Goal: Task Accomplishment & Management: Manage account settings

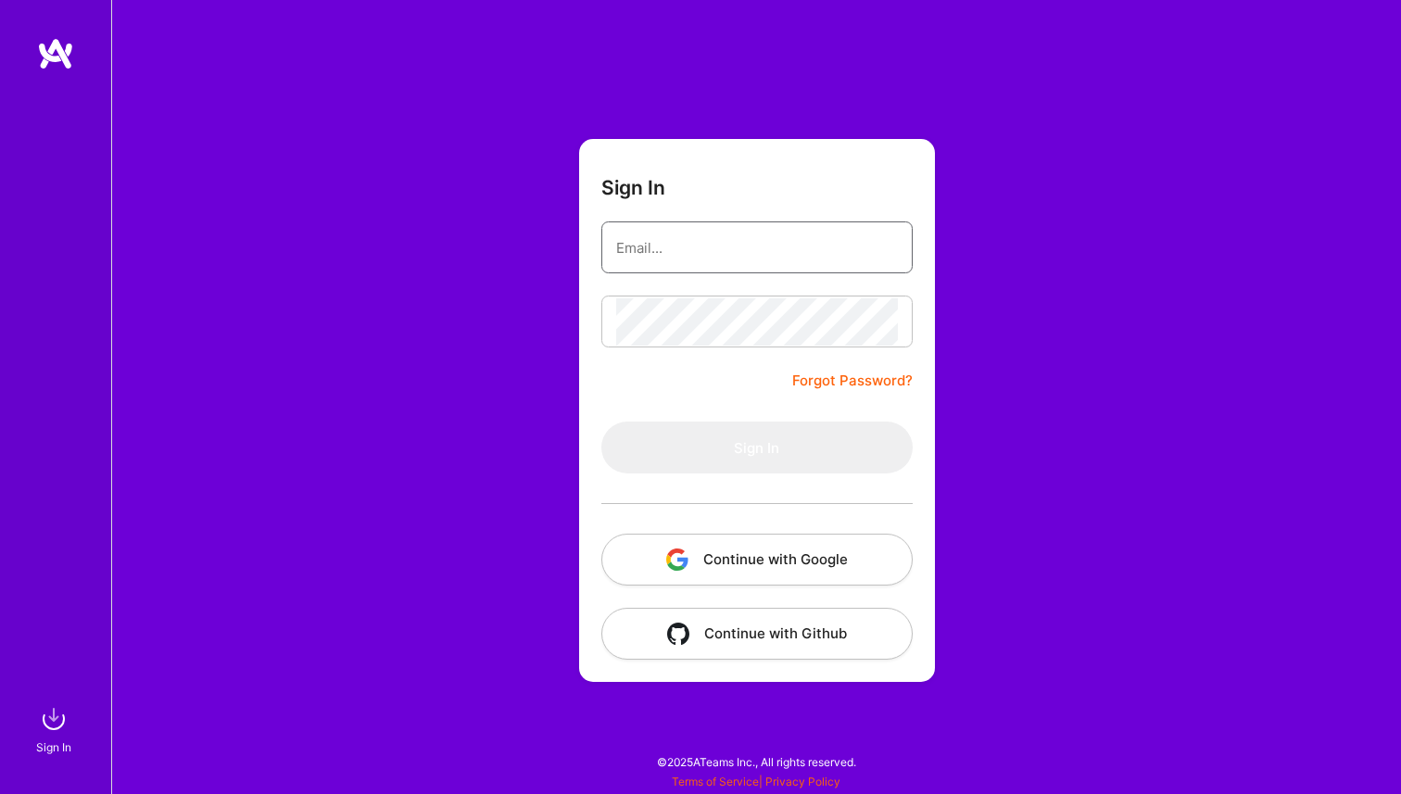
type input "[PERSON_NAME][EMAIL_ADDRESS][PERSON_NAME][DOMAIN_NAME]"
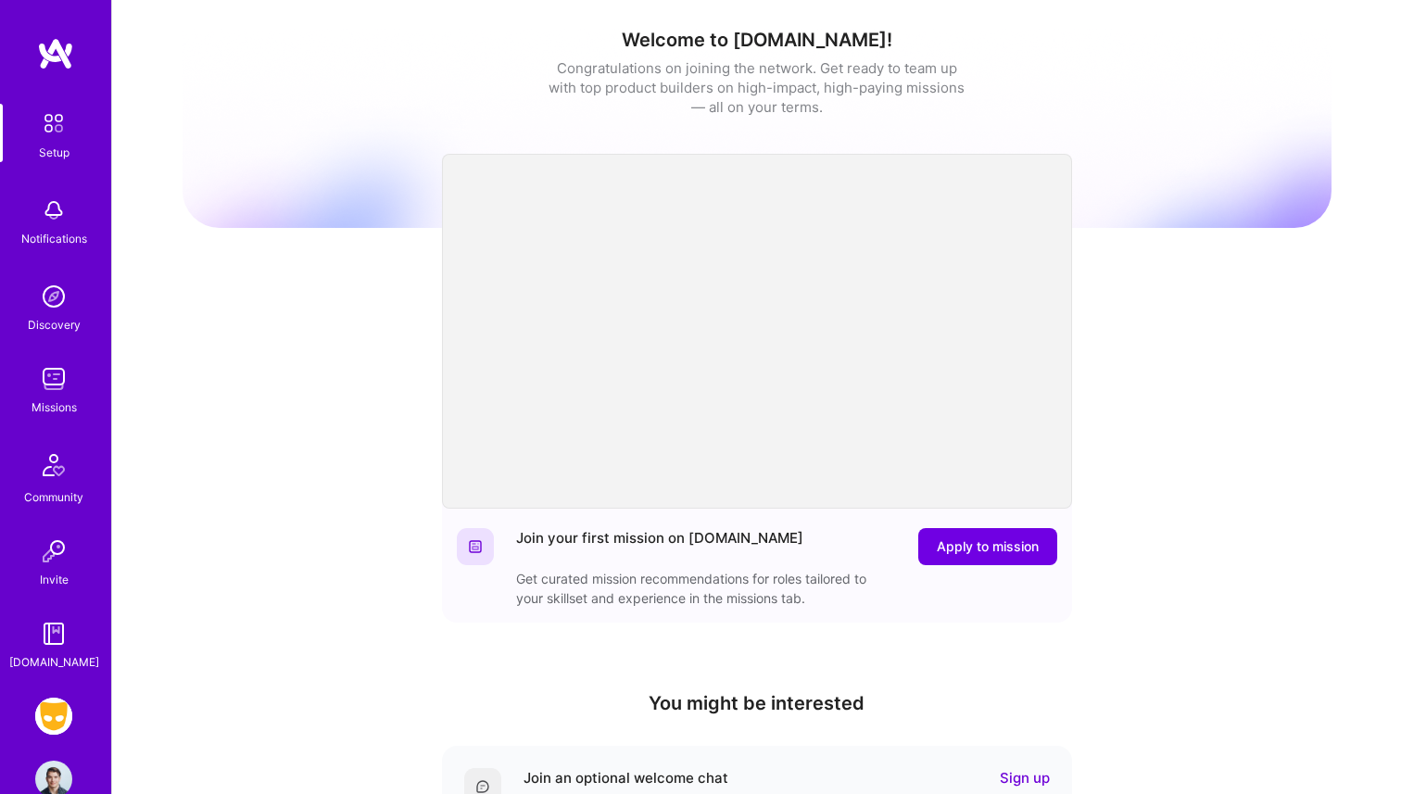
click at [31, 373] on link "Missions" at bounding box center [53, 389] width 115 height 57
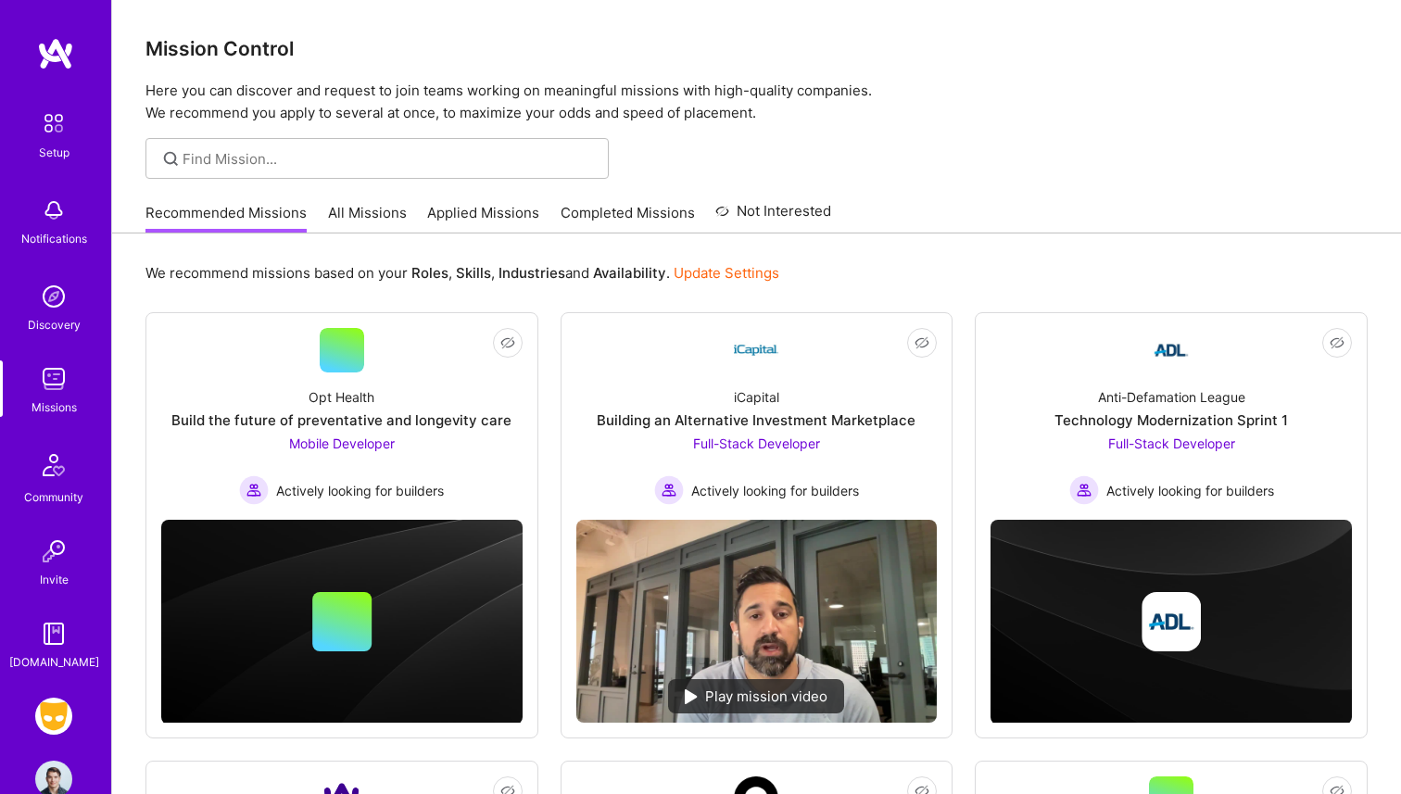
click at [369, 216] on link "All Missions" at bounding box center [367, 218] width 79 height 31
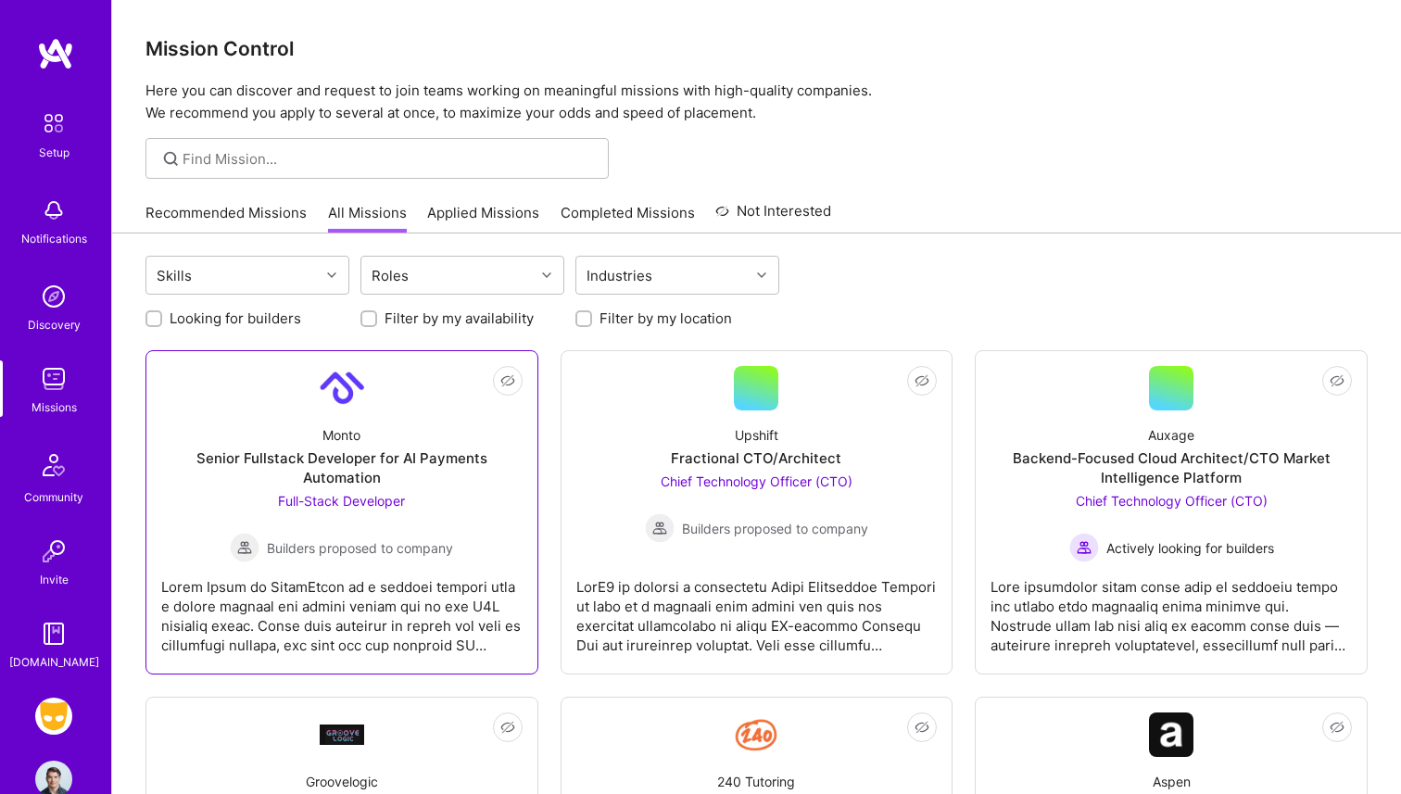
scroll to position [26, 0]
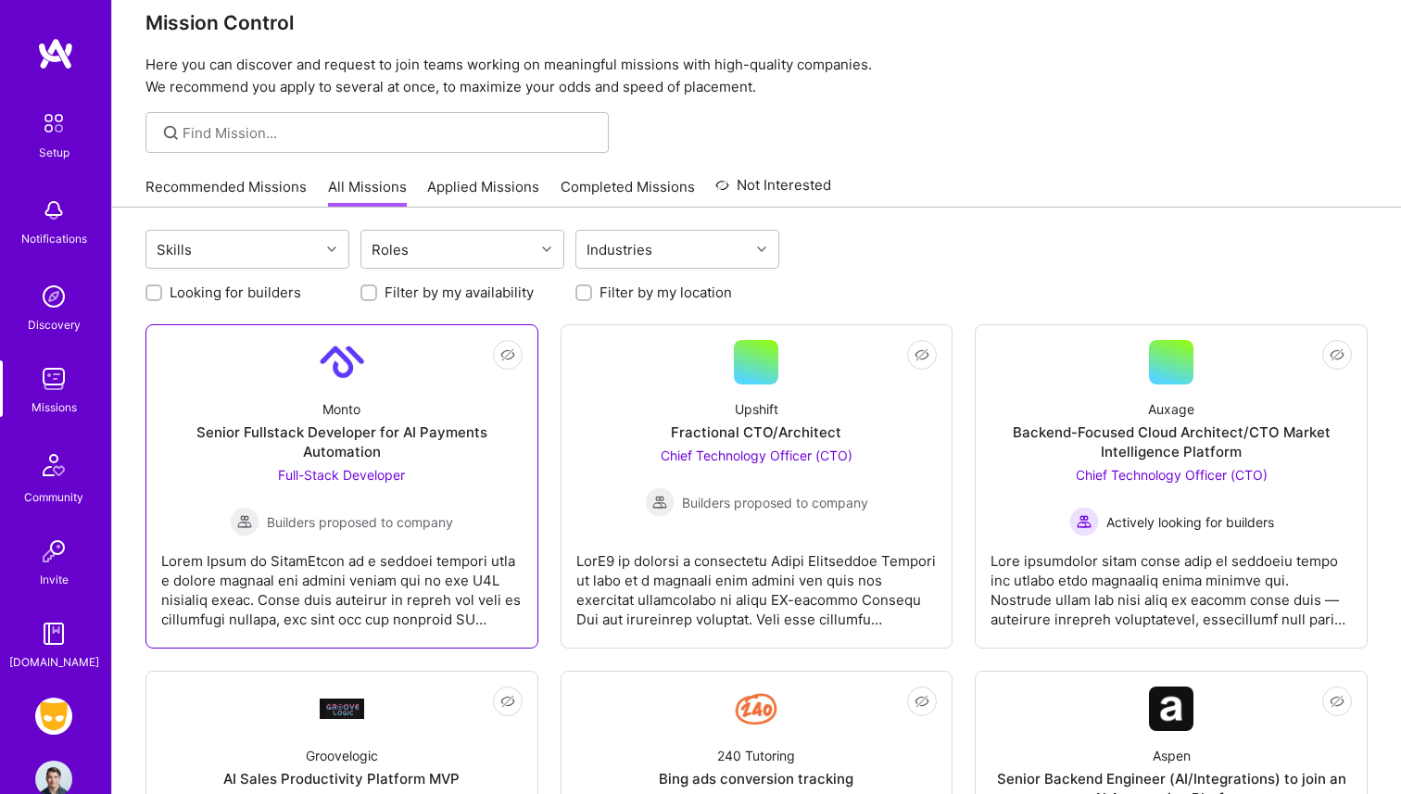
click at [463, 369] on link "Not Interested Monto Senior Fullstack Developer for AI Payments Automation Full…" at bounding box center [341, 486] width 361 height 293
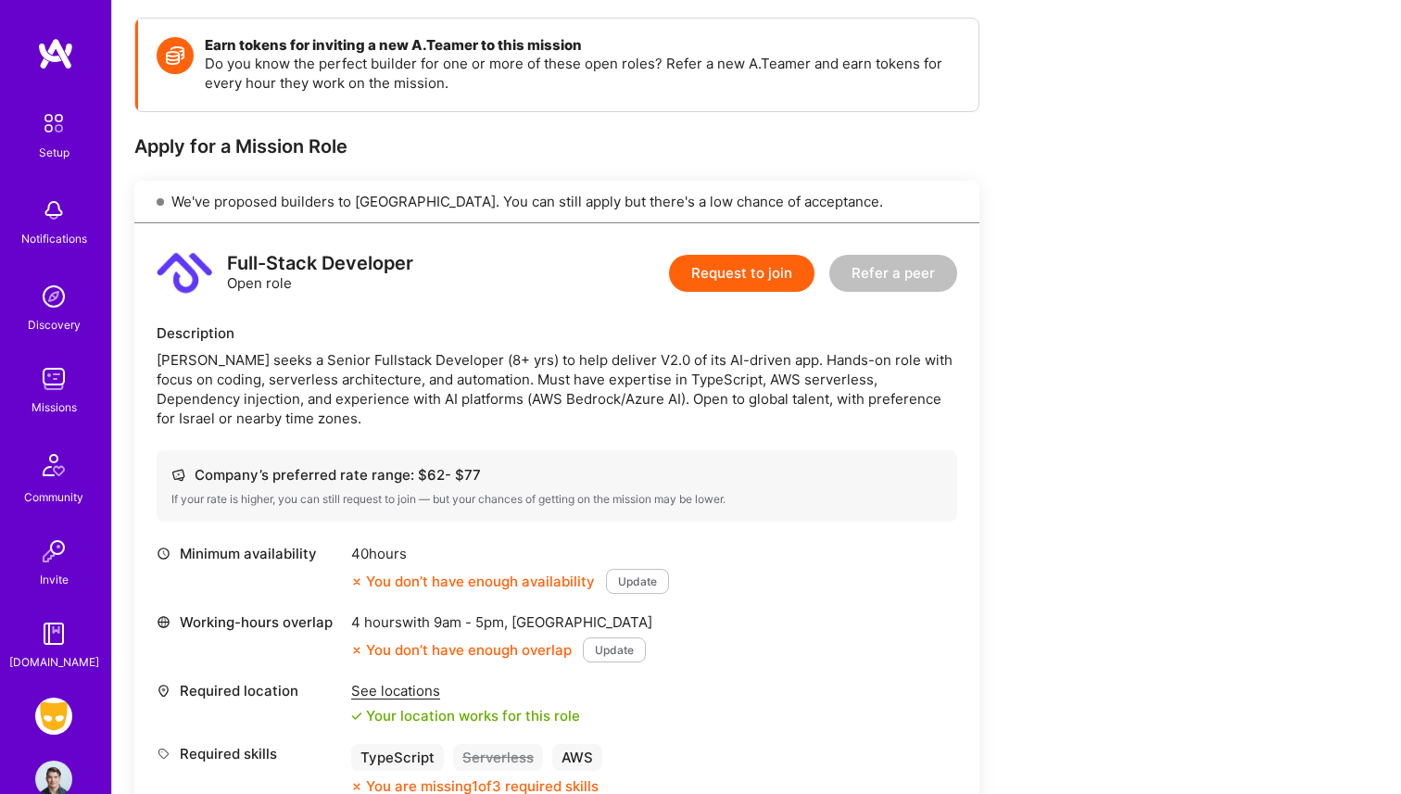
scroll to position [274, 0]
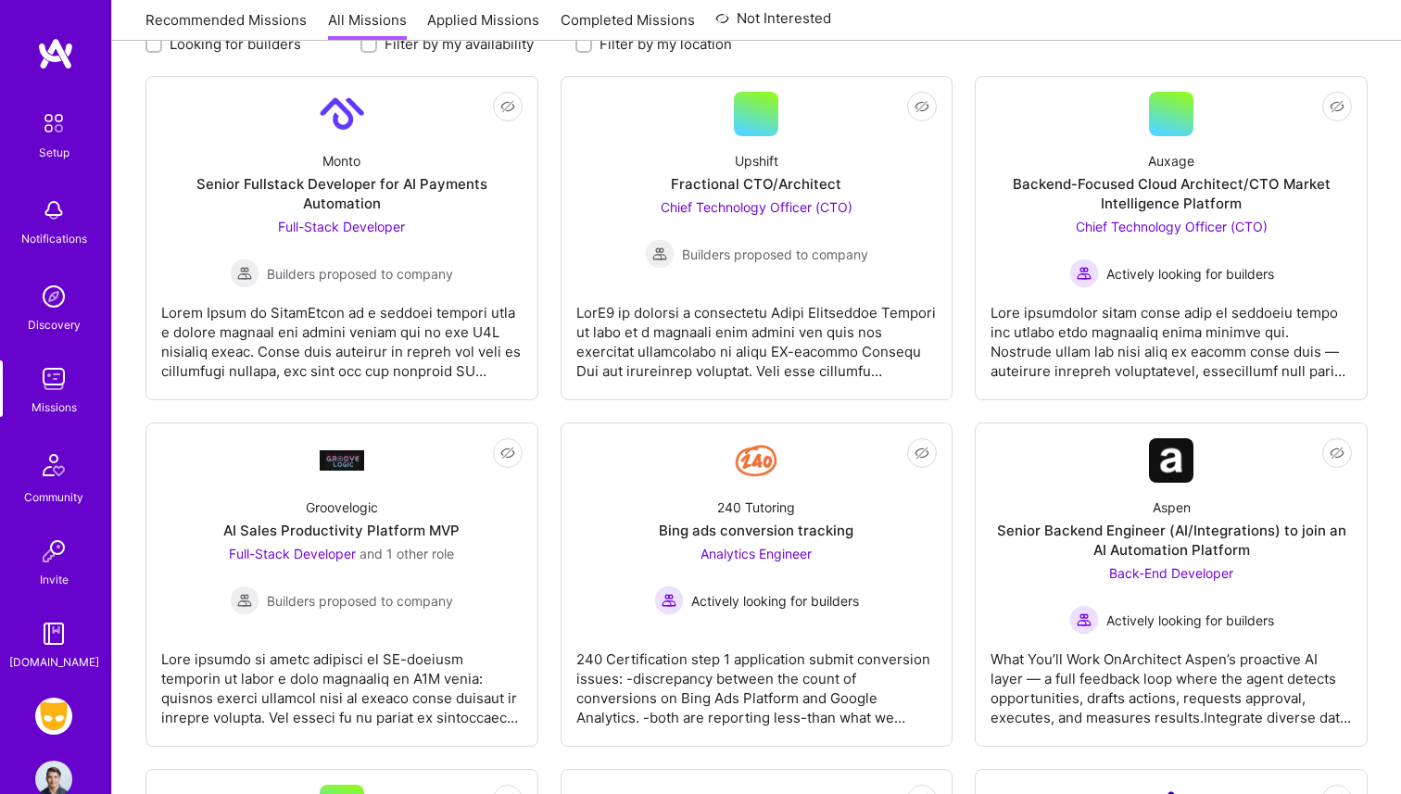
scroll to position [26, 0]
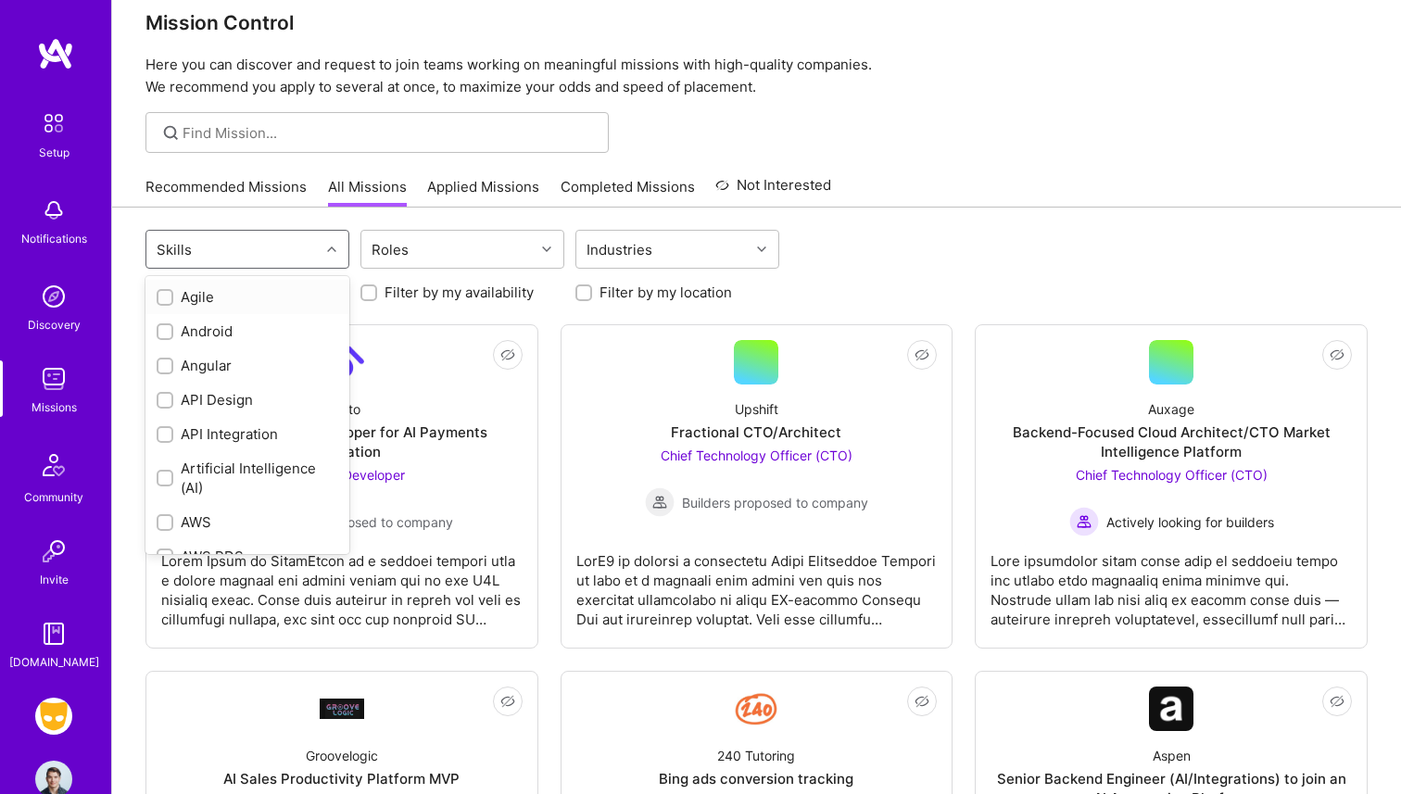
click at [303, 249] on div "Skills" at bounding box center [232, 249] width 173 height 37
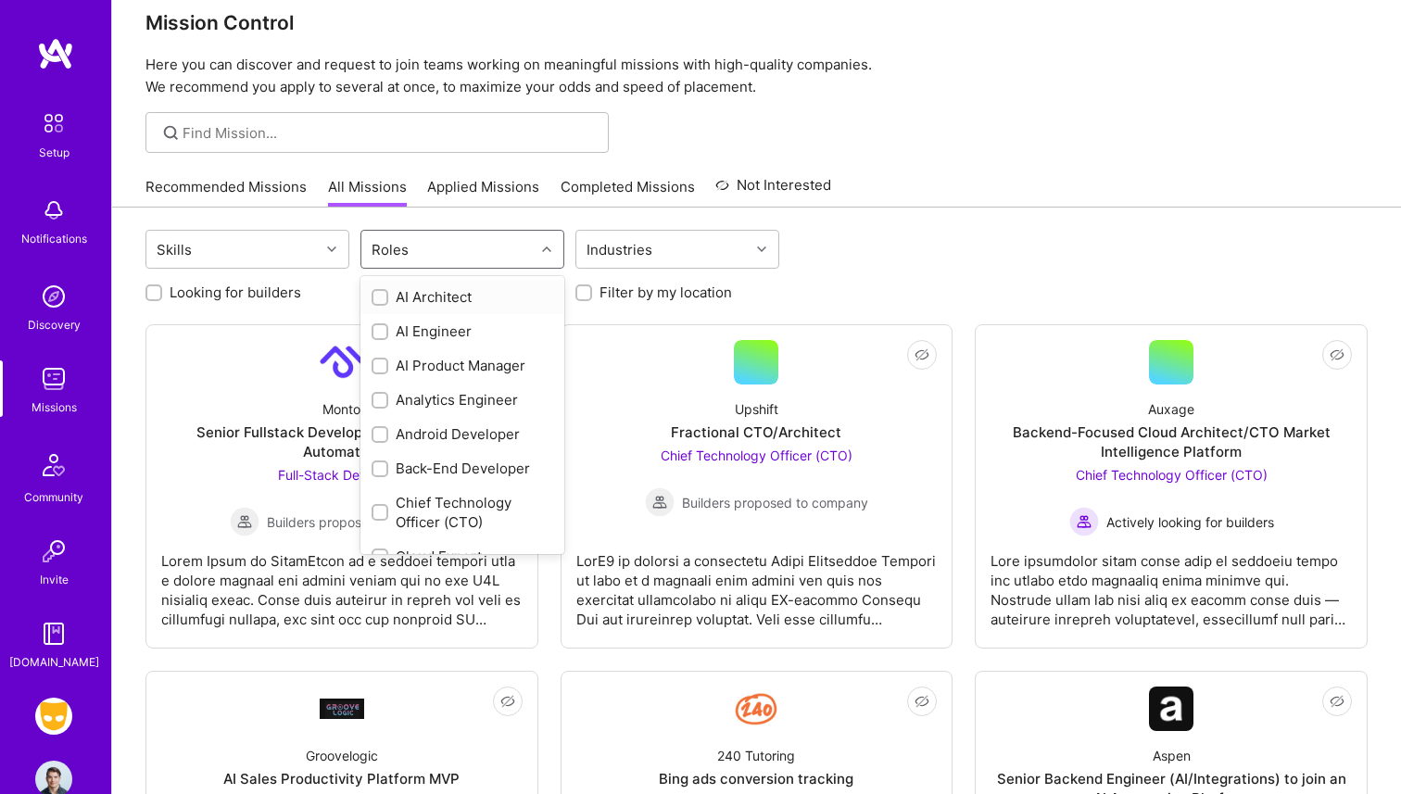
click at [437, 260] on div "Roles" at bounding box center [447, 249] width 173 height 37
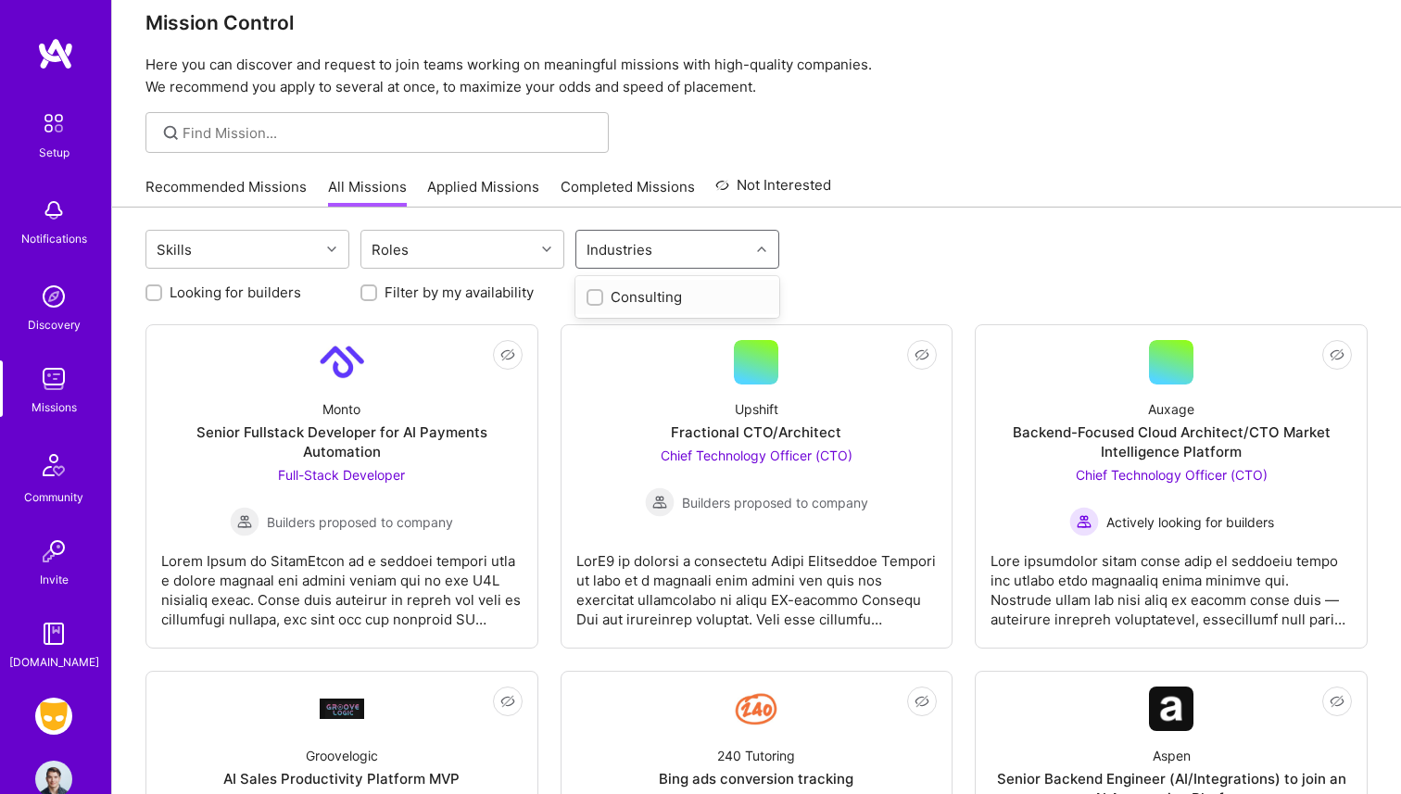
click at [701, 251] on div "Industries" at bounding box center [662, 249] width 173 height 37
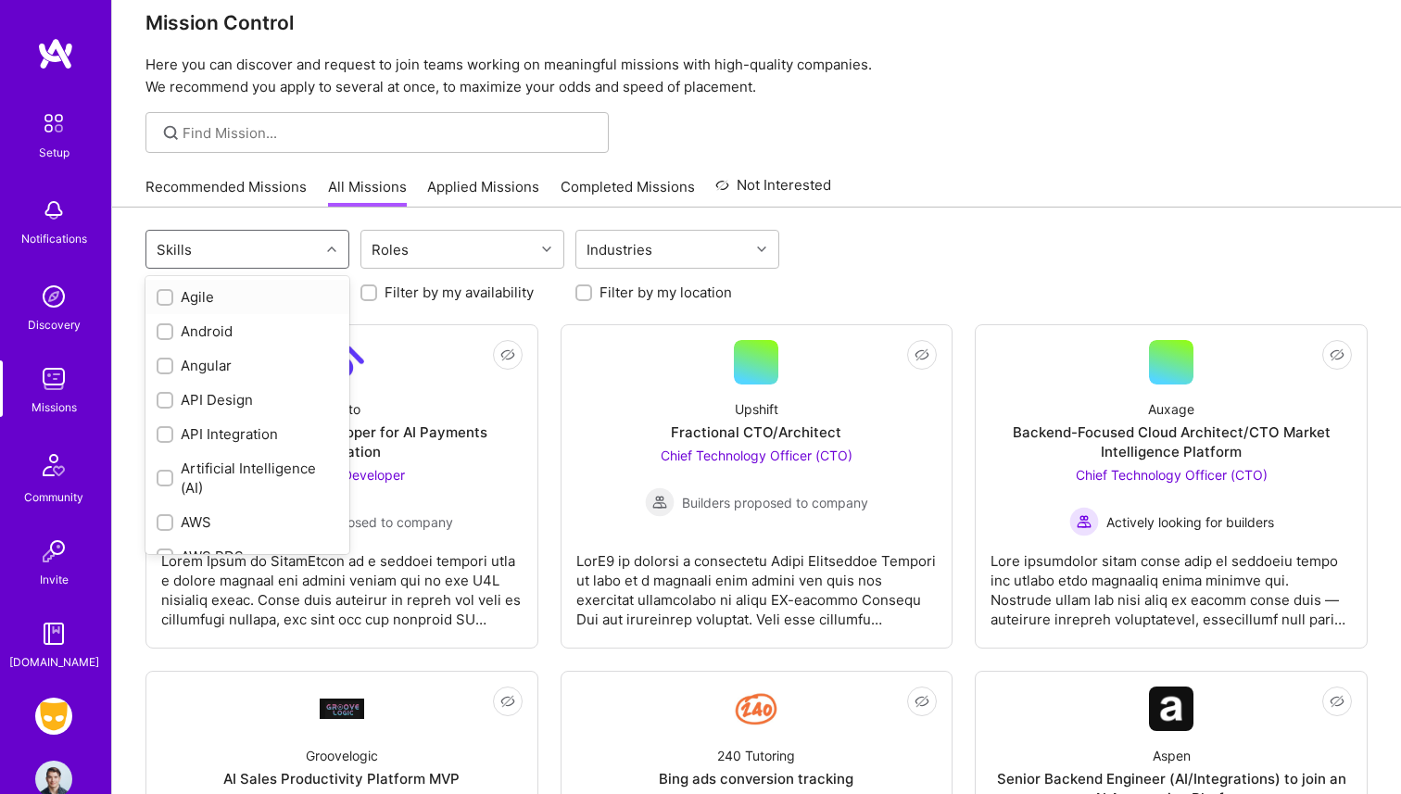
click at [253, 245] on div "Skills" at bounding box center [232, 249] width 173 height 37
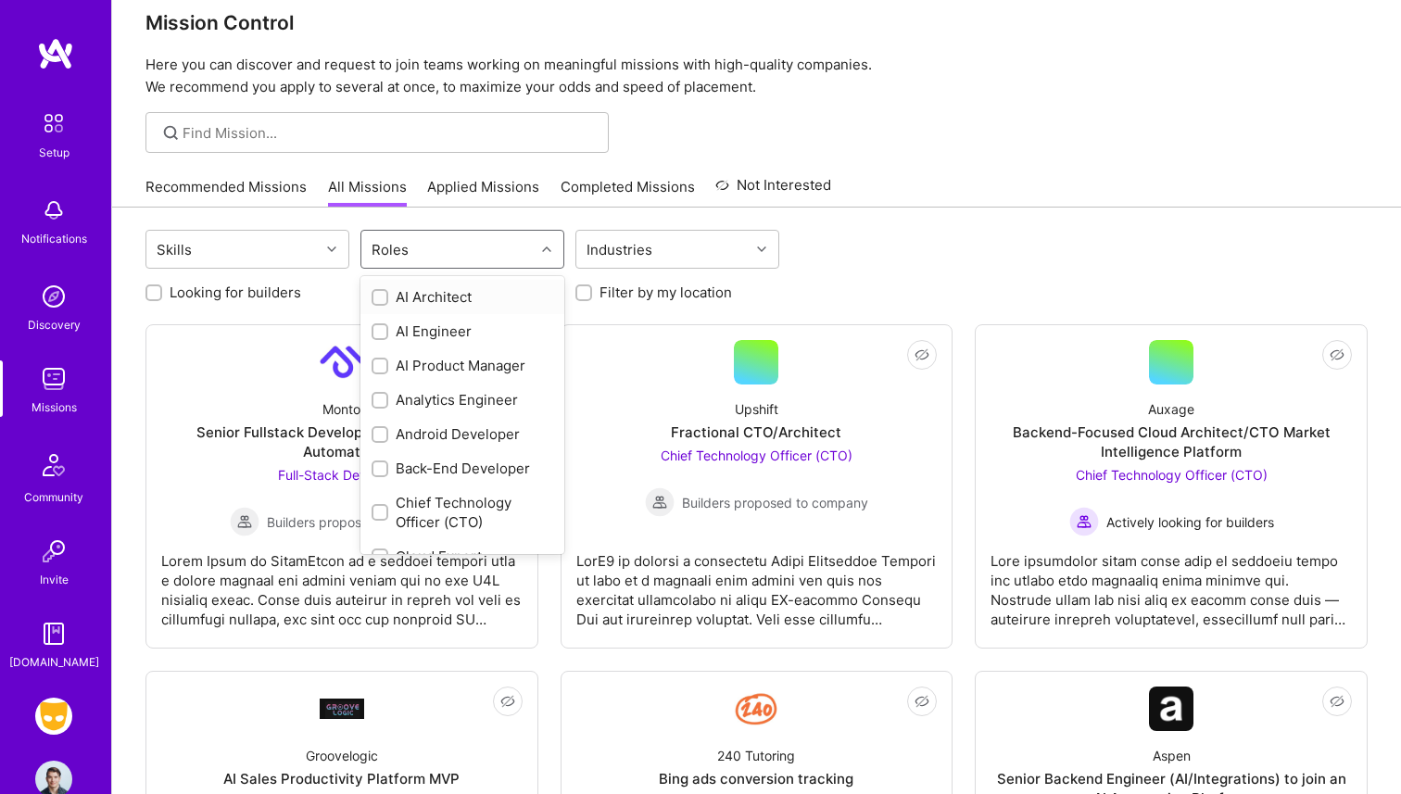
click at [453, 245] on div "Roles" at bounding box center [447, 249] width 173 height 37
click at [231, 285] on label "Looking for builders" at bounding box center [236, 292] width 132 height 19
click at [162, 287] on input "Looking for builders" at bounding box center [155, 293] width 13 height 13
checkbox input "true"
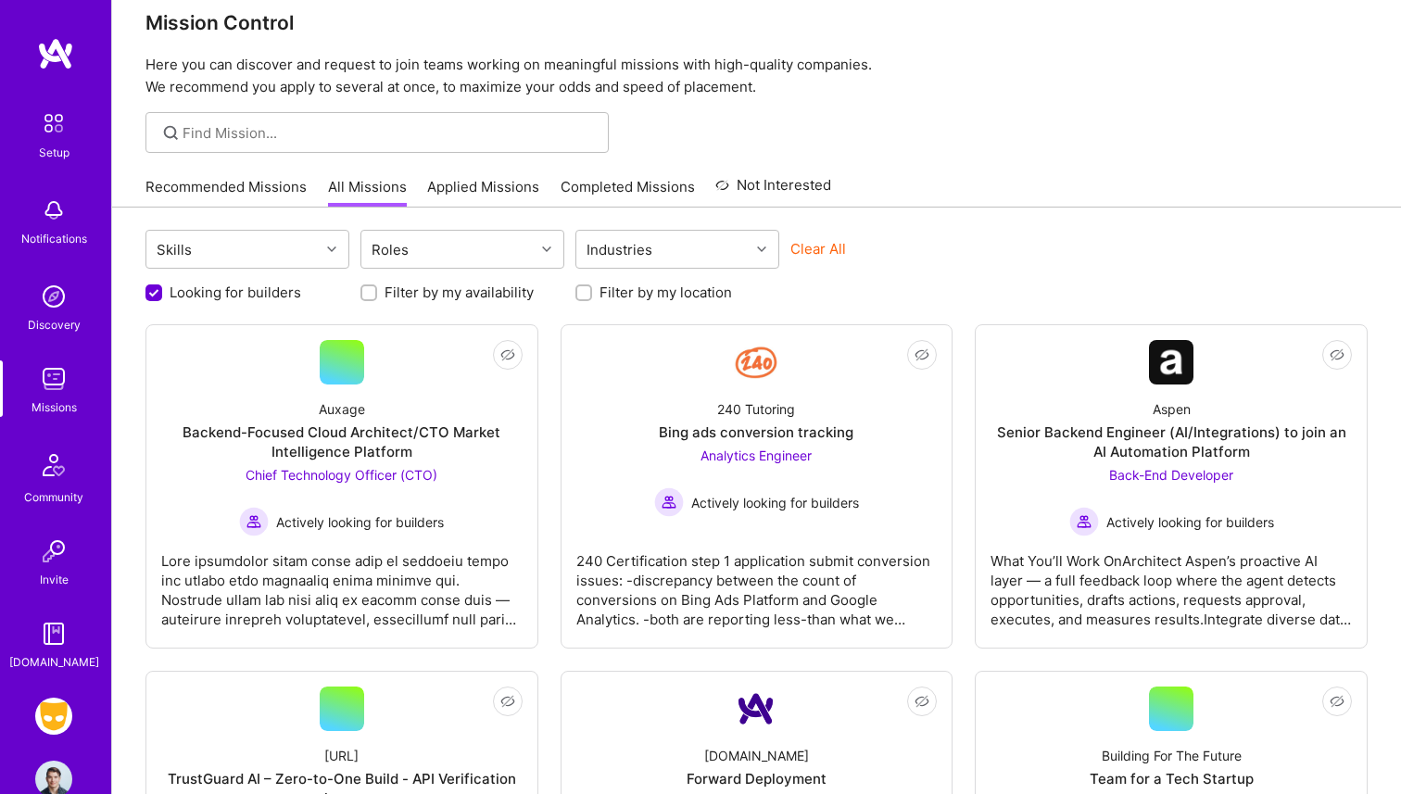
scroll to position [0, 0]
click at [596, 296] on div "Filter by my location" at bounding box center [678, 292] width 204 height 19
click at [609, 285] on label "Filter by my location" at bounding box center [666, 292] width 133 height 19
click at [592, 287] on input "Filter by my location" at bounding box center [585, 293] width 13 height 13
checkbox input "true"
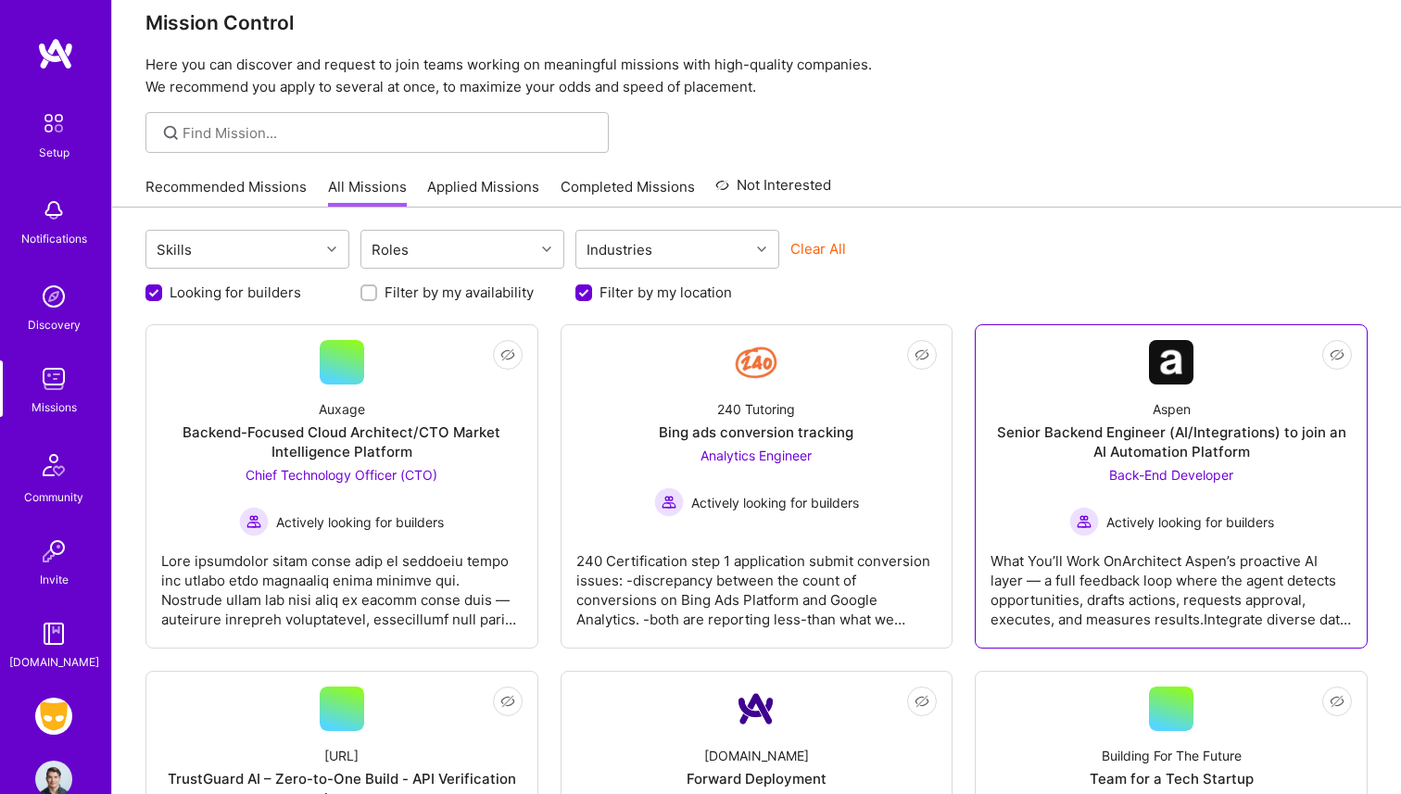
click at [1175, 507] on div "Actively looking for builders" at bounding box center [1172, 522] width 205 height 30
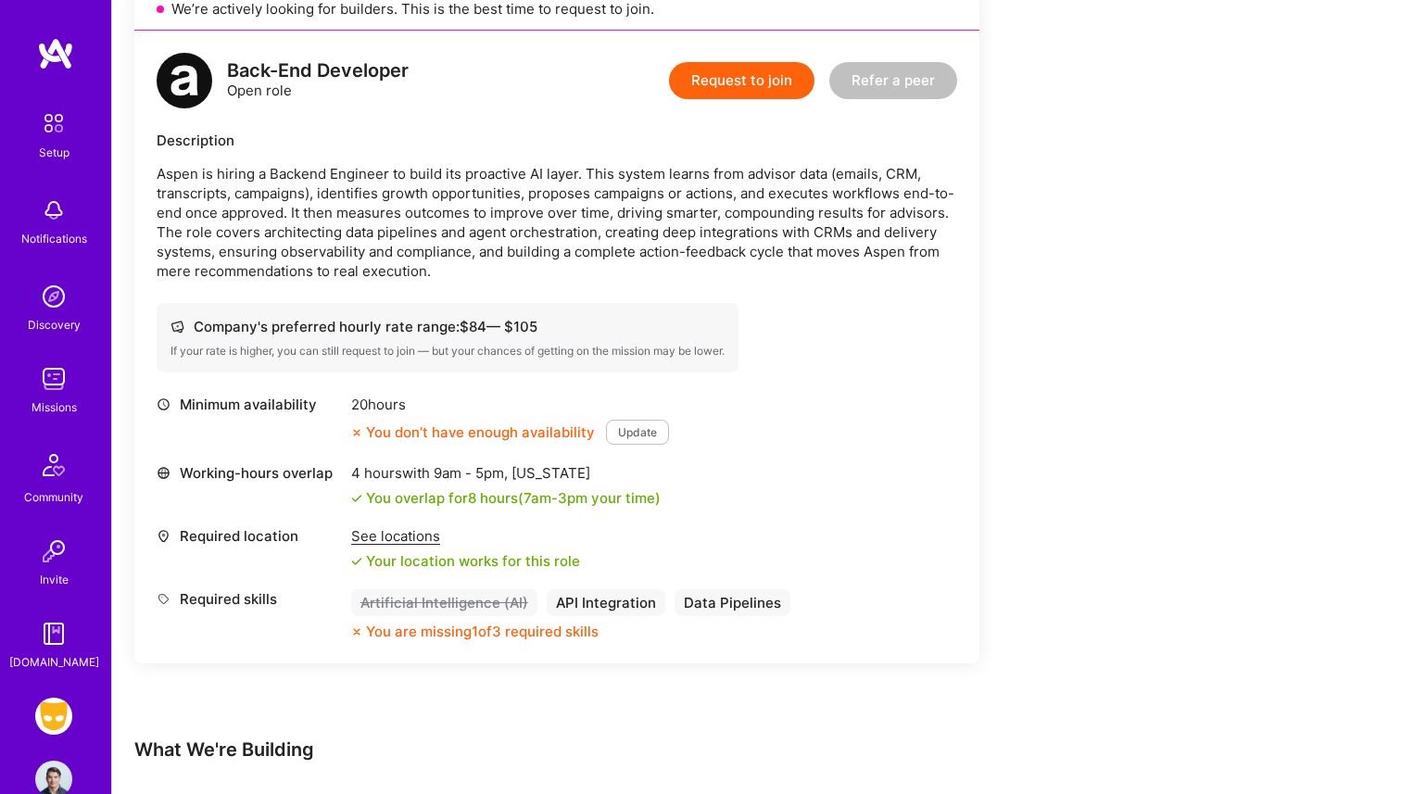
scroll to position [448, 0]
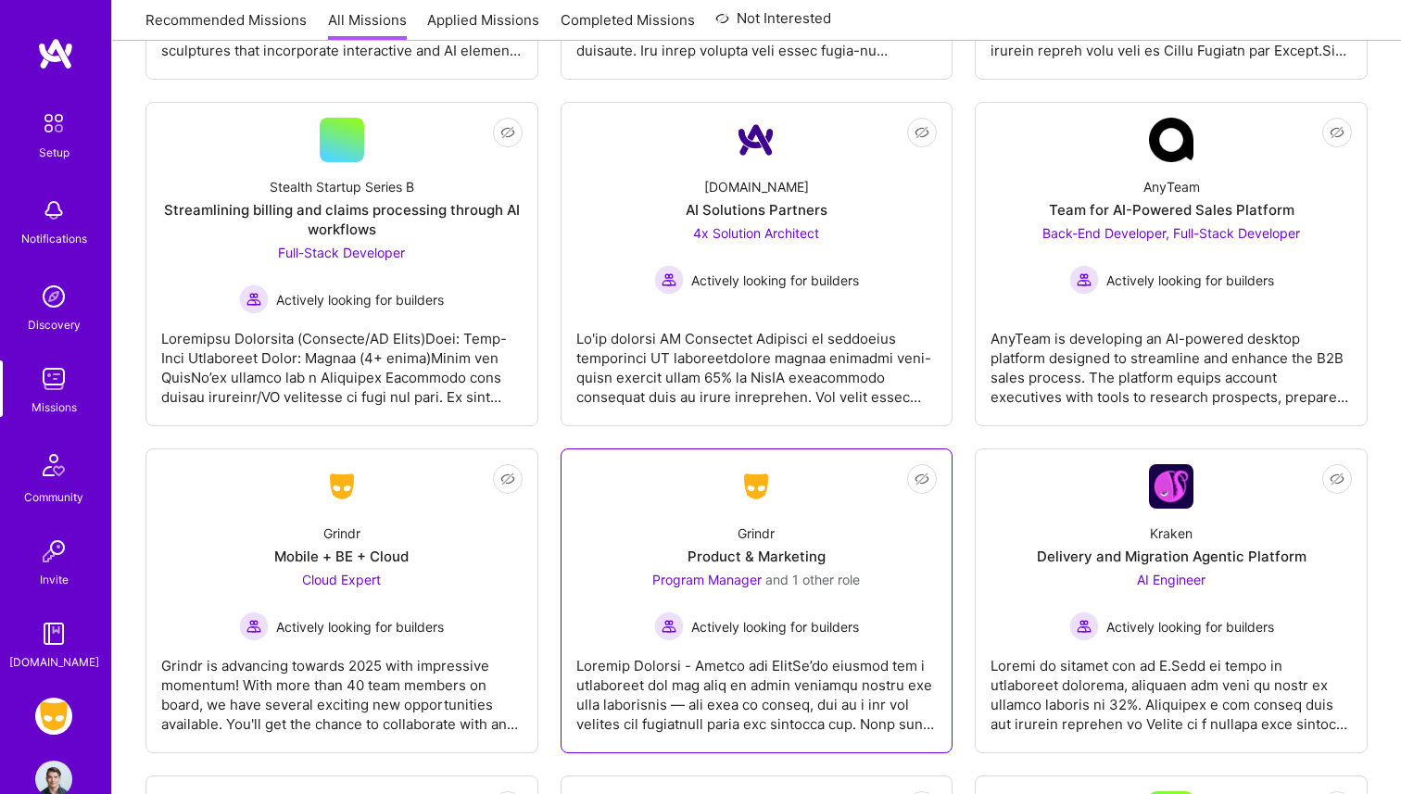
scroll to position [1353, 0]
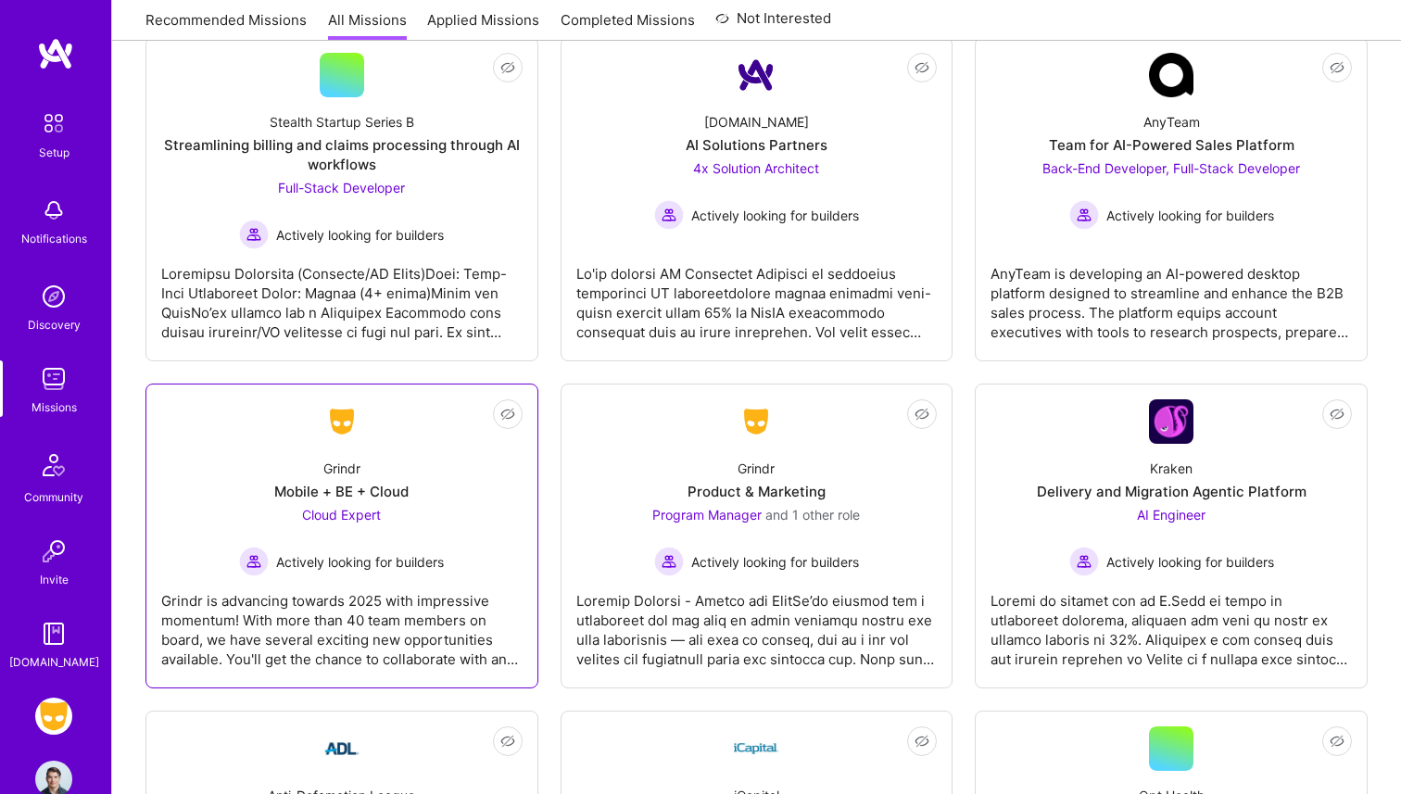
click at [411, 642] on div "Grindr is advancing towards 2025 with impressive momentum! With more than 40 te…" at bounding box center [341, 622] width 361 height 93
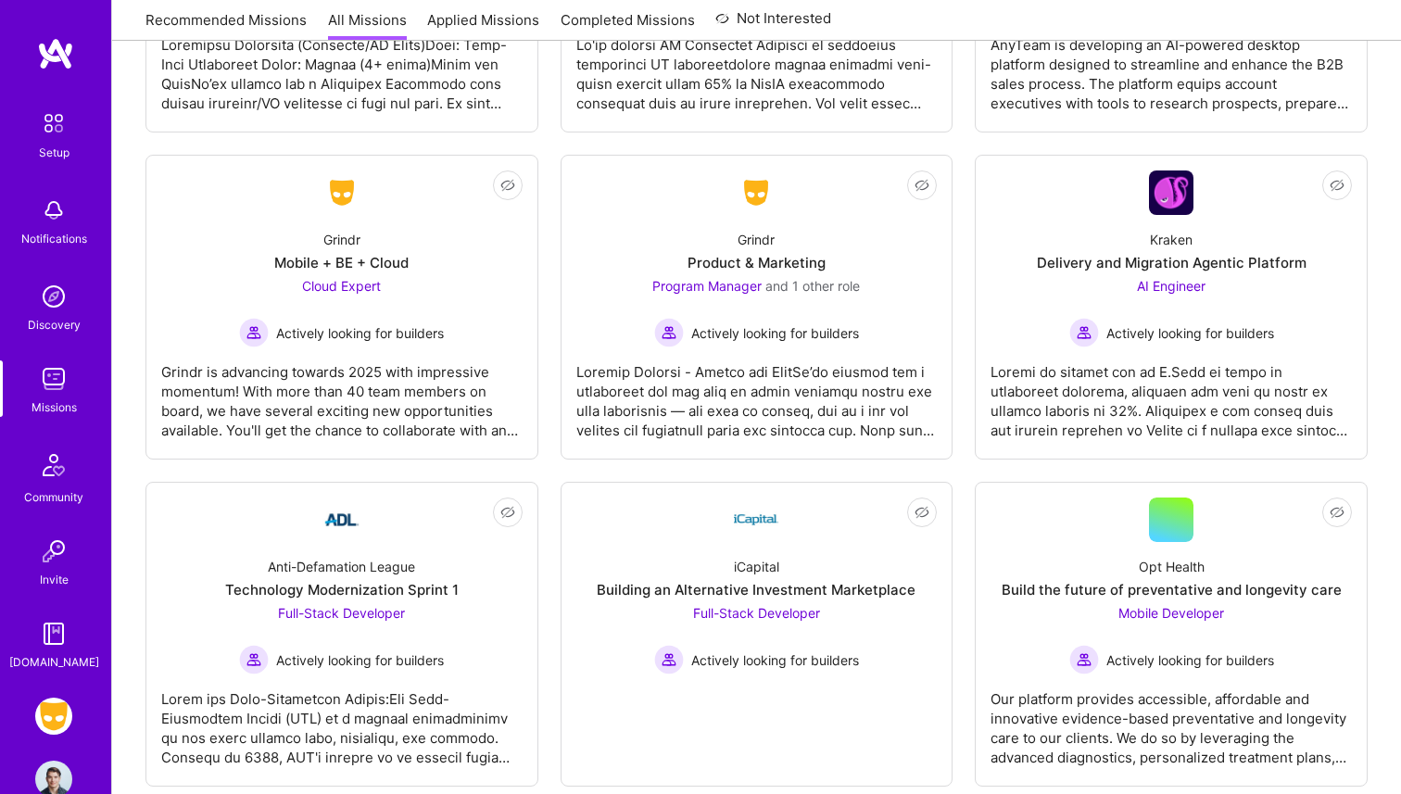
scroll to position [1563, 0]
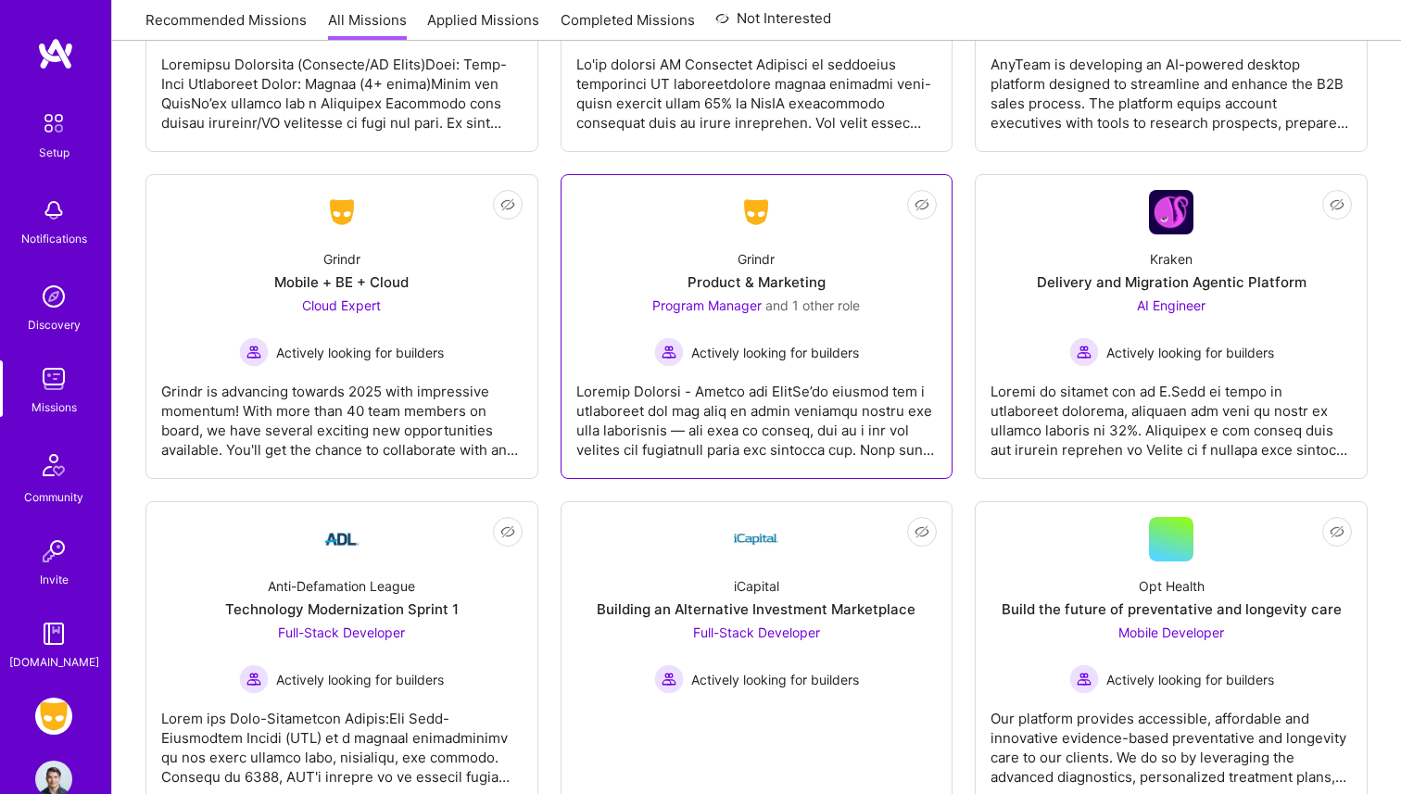
click at [662, 202] on link "Not Interested Grindr Product & Marketing Program Manager and 1 other role Acti…" at bounding box center [756, 326] width 361 height 273
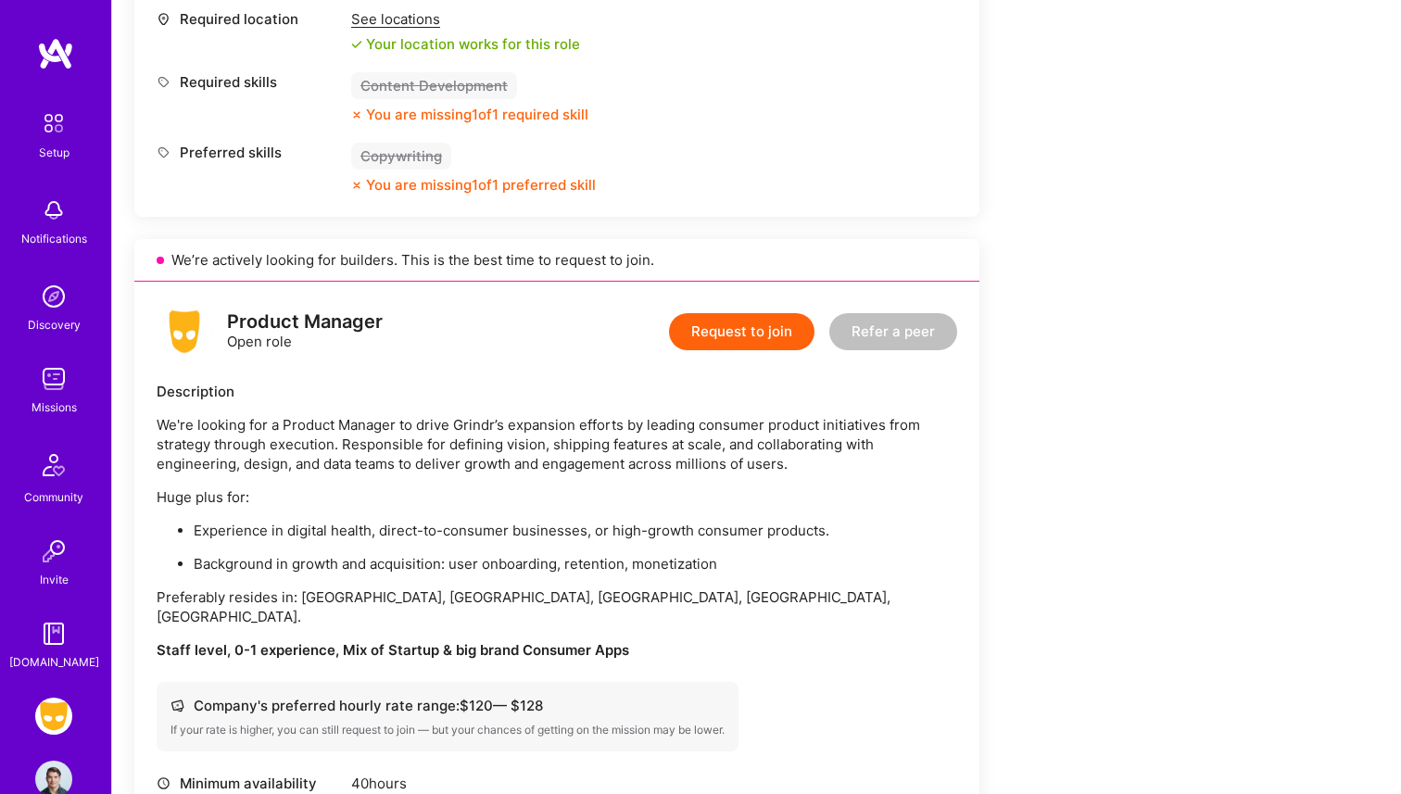
scroll to position [893, 0]
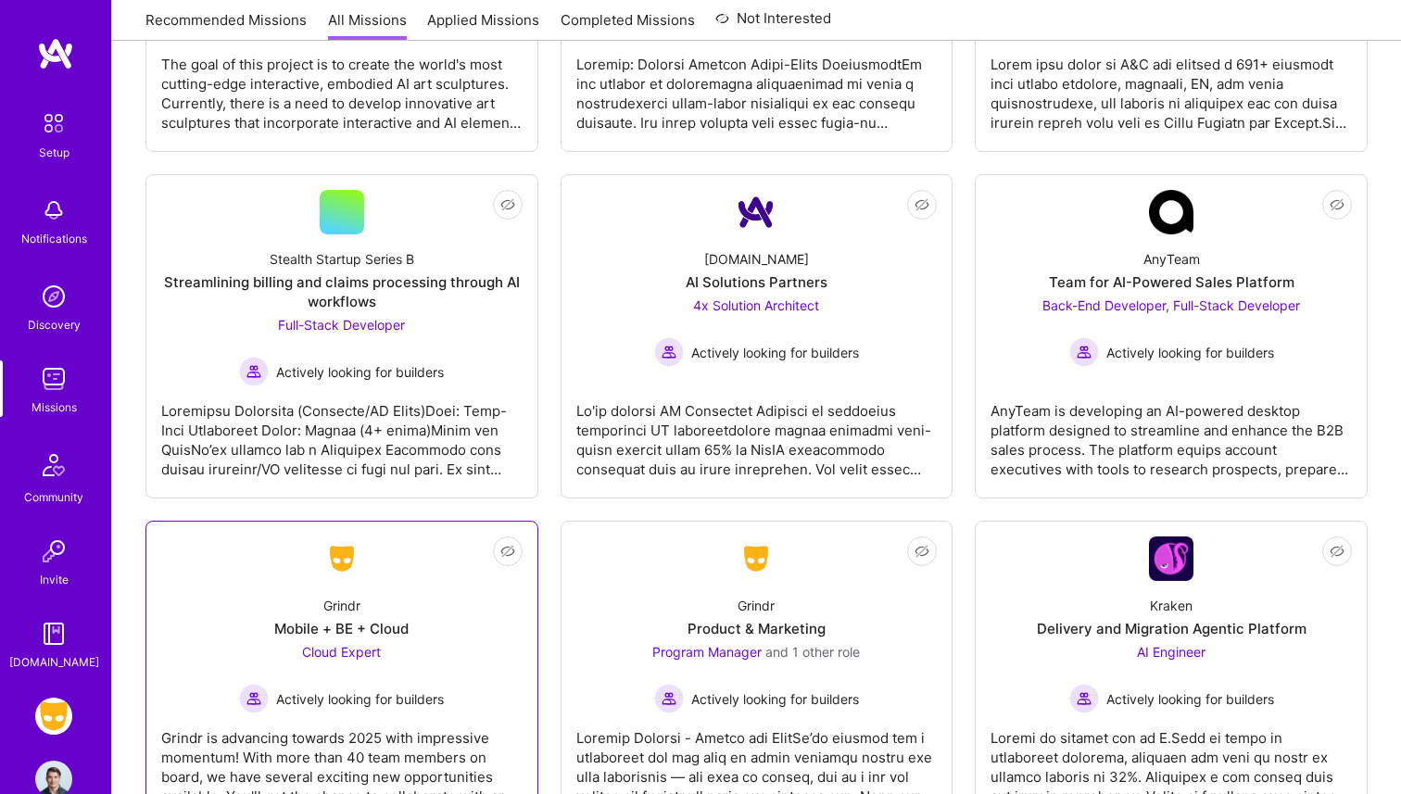
scroll to position [1098, 0]
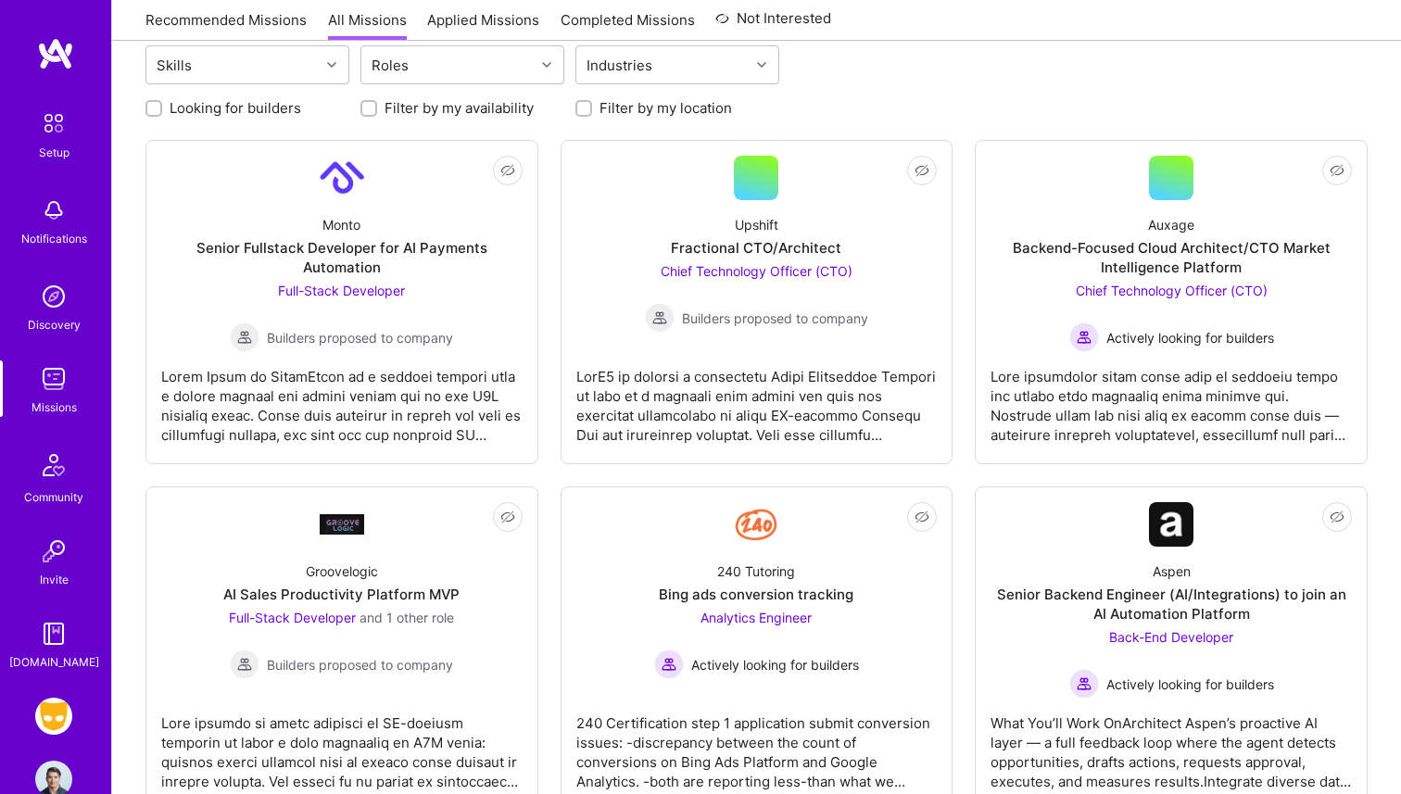
scroll to position [197, 0]
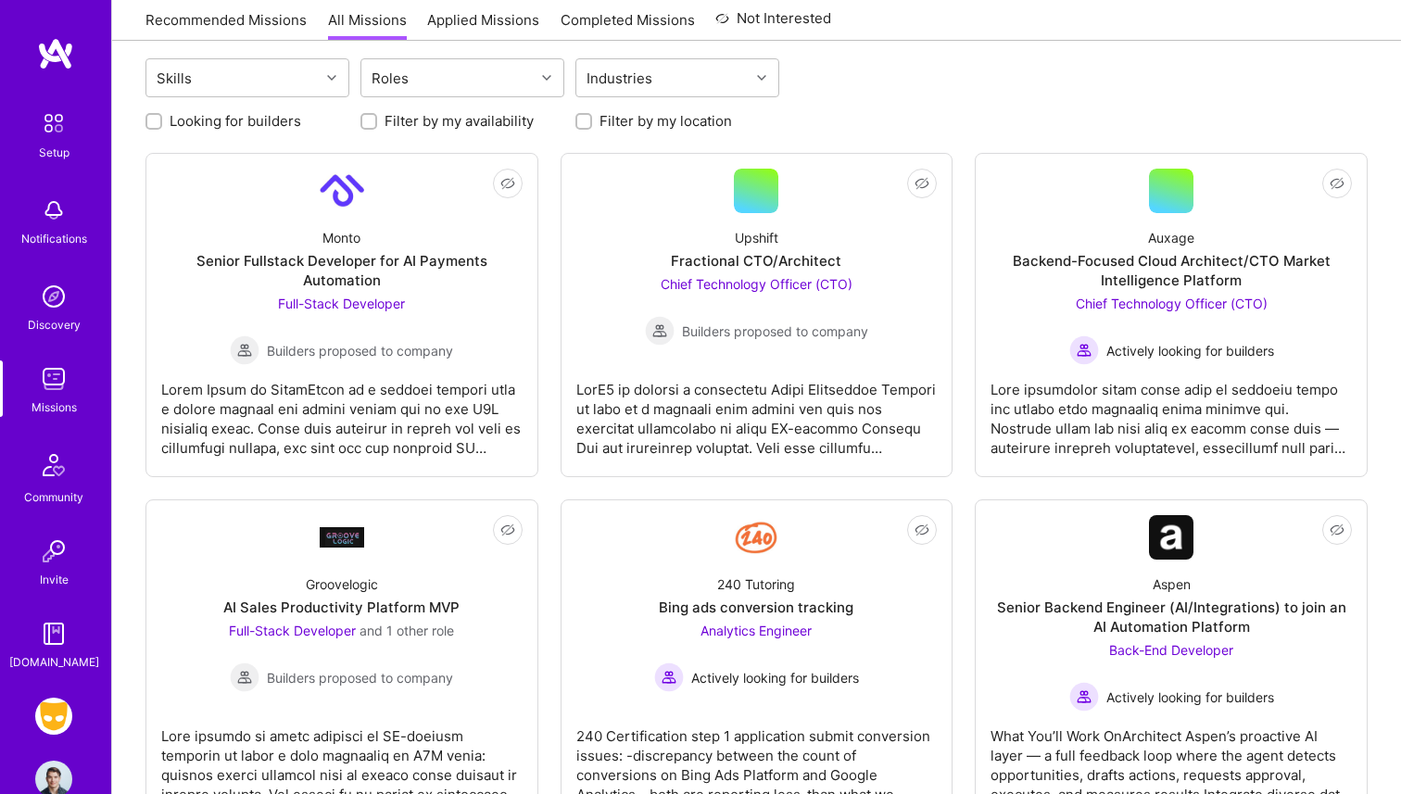
click at [287, 113] on label "Looking for builders" at bounding box center [236, 120] width 132 height 19
click at [162, 116] on input "Looking for builders" at bounding box center [155, 122] width 13 height 13
checkbox input "true"
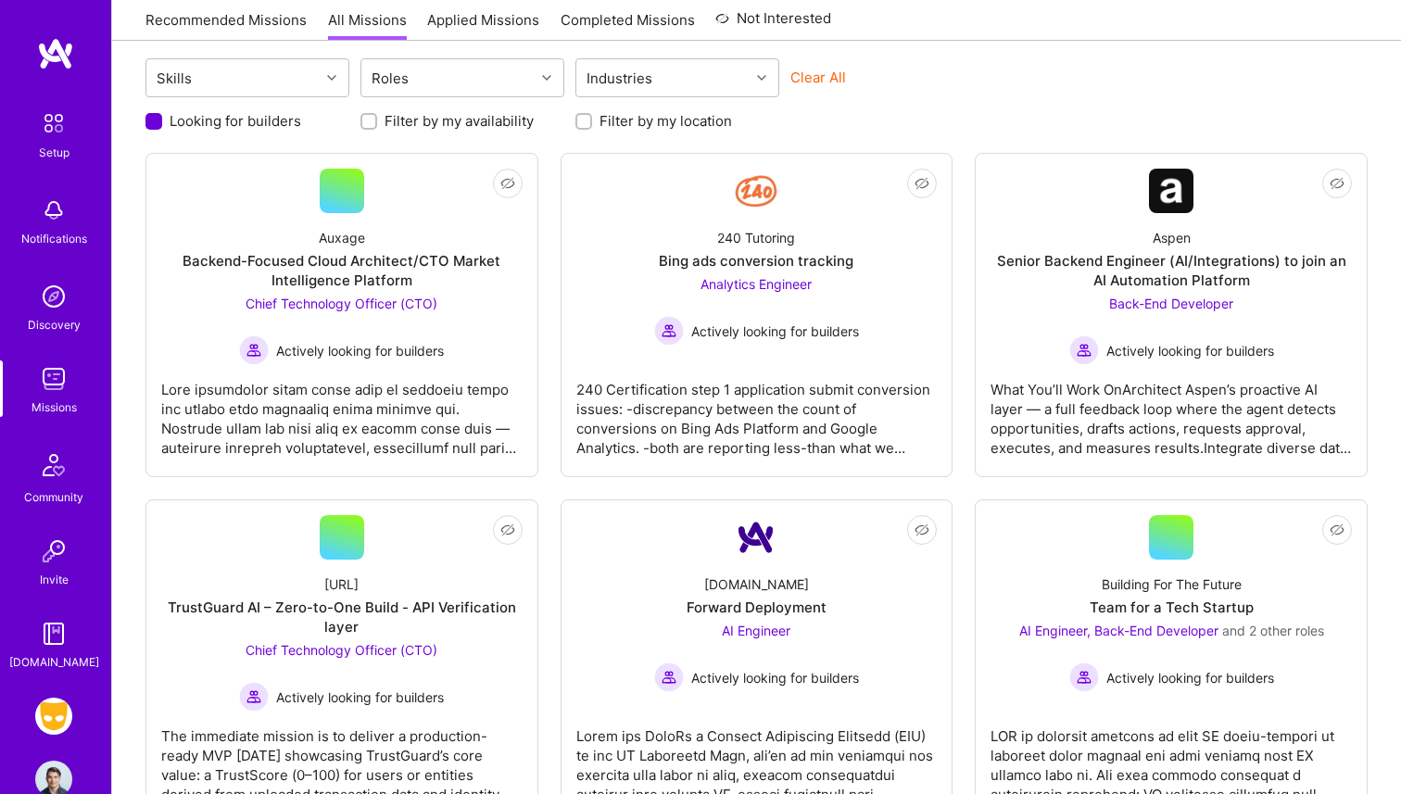
scroll to position [0, 0]
click at [720, 123] on label "Filter by my location" at bounding box center [666, 120] width 133 height 19
click at [592, 123] on input "Filter by my location" at bounding box center [585, 122] width 13 height 13
checkbox input "true"
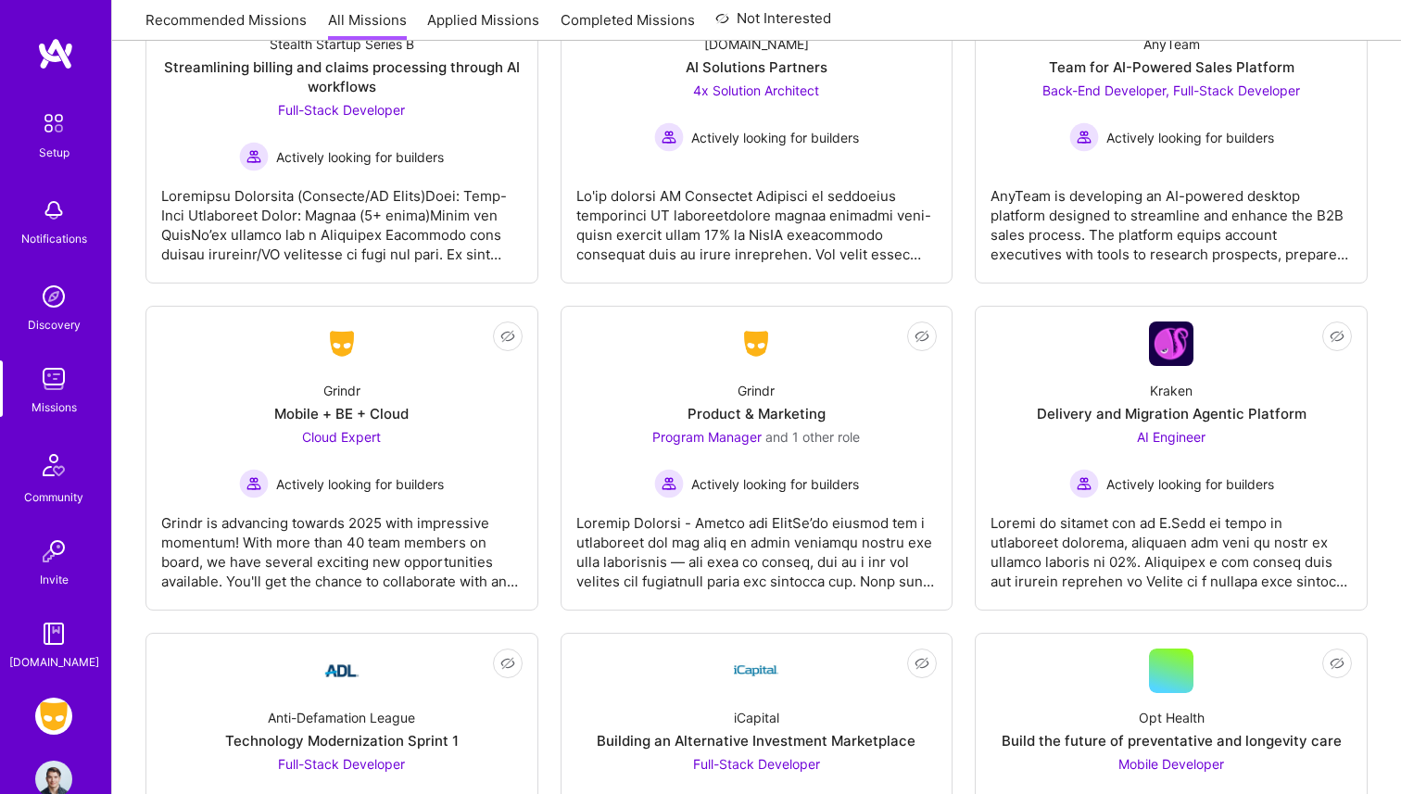
scroll to position [1619, 0]
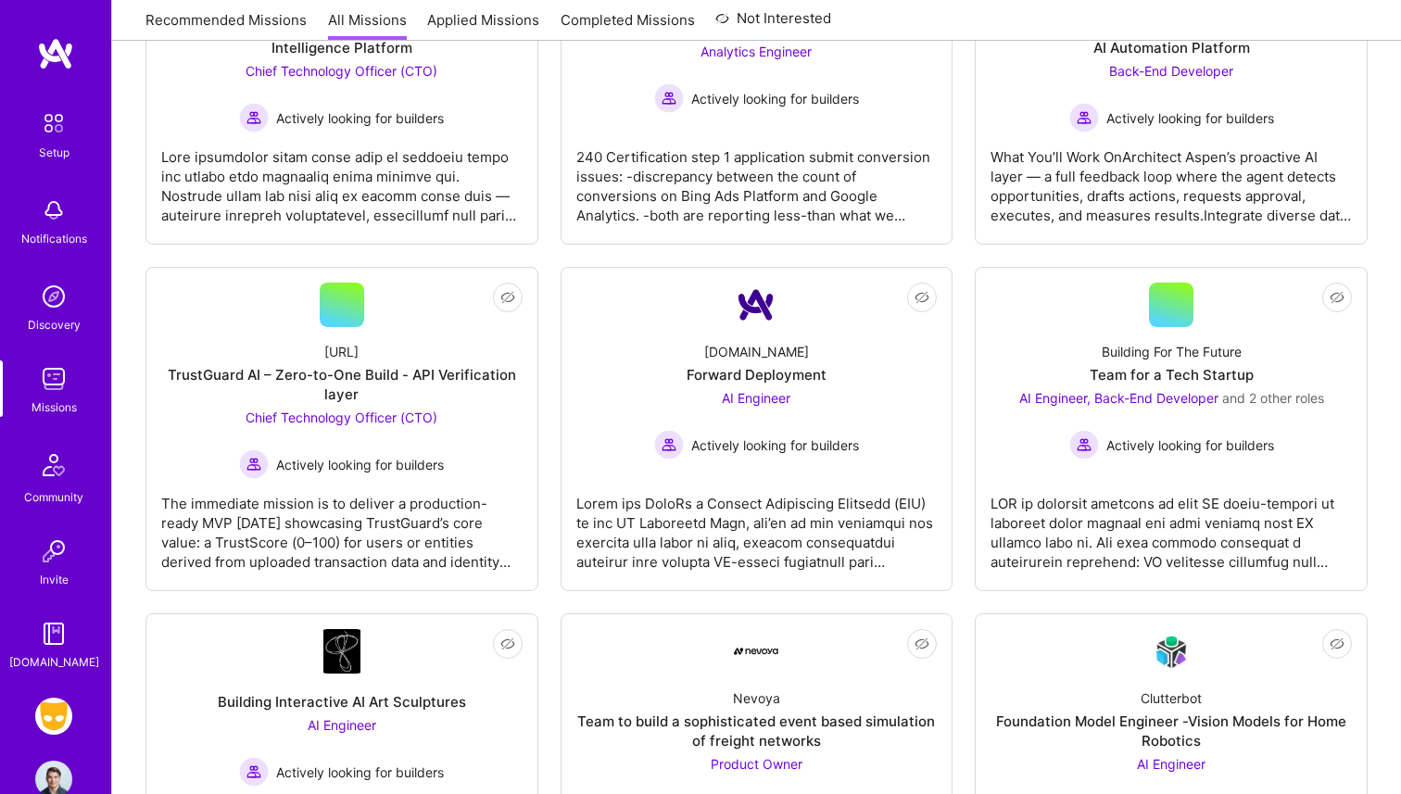
scroll to position [149, 0]
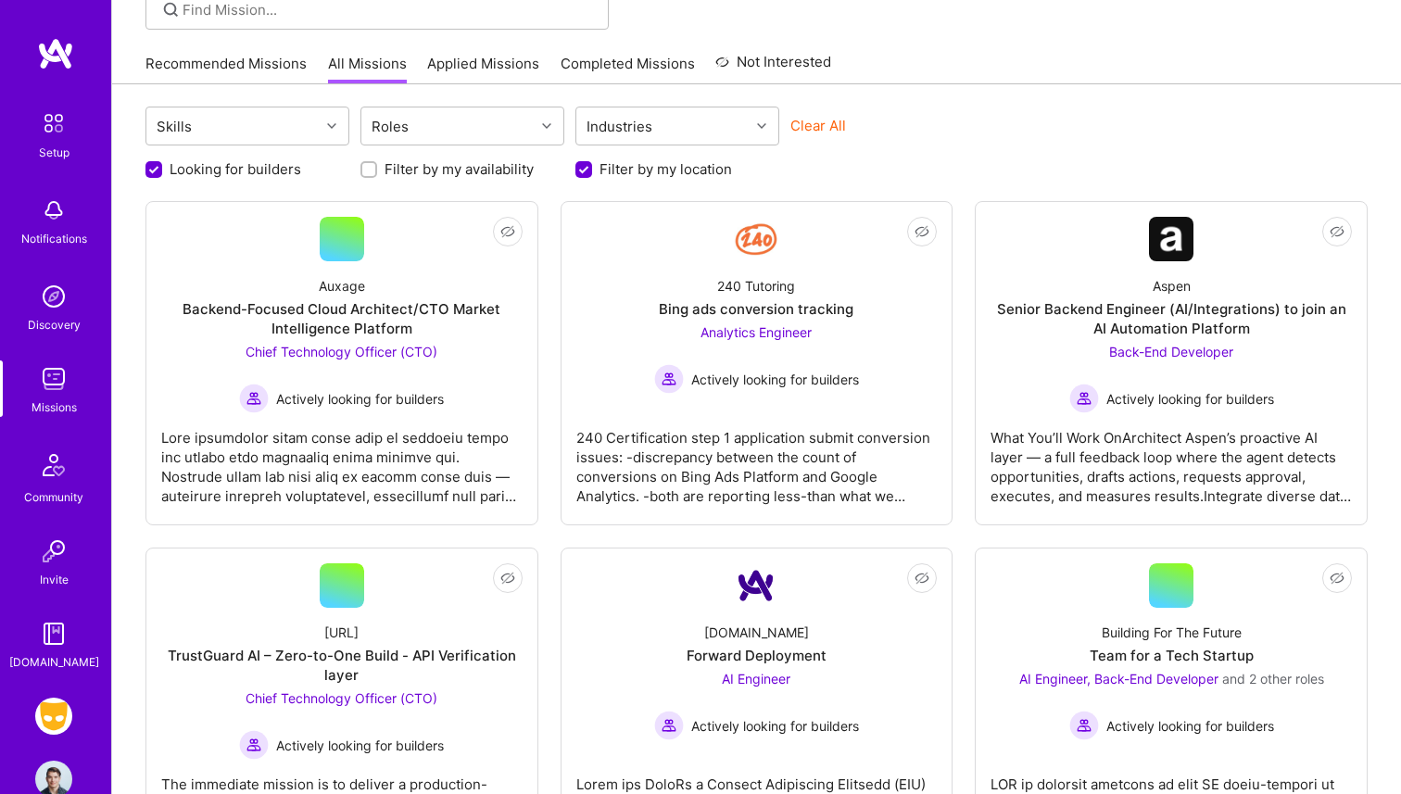
click at [39, 703] on link "Grindr: Mobile + BE + Cloud" at bounding box center [54, 716] width 46 height 37
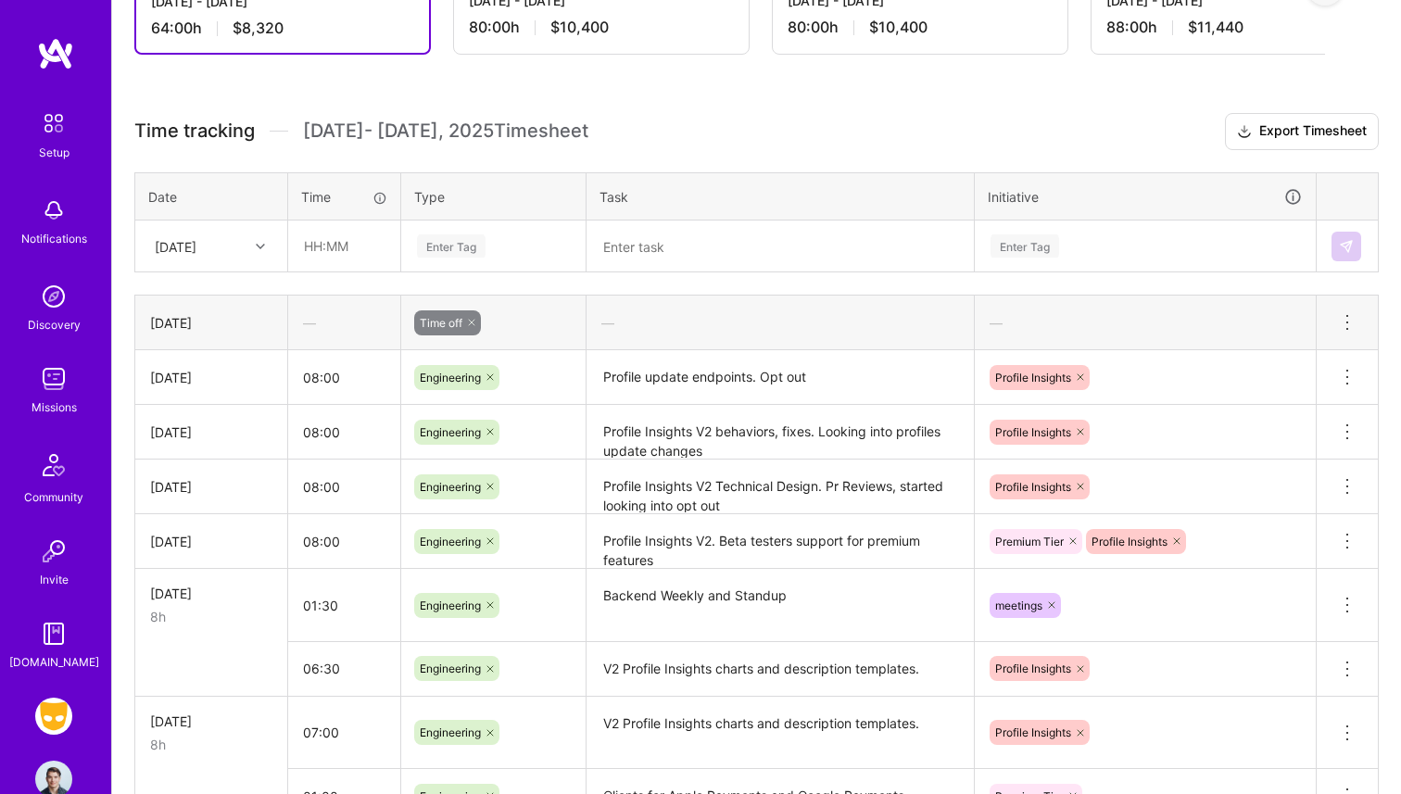
scroll to position [440, 0]
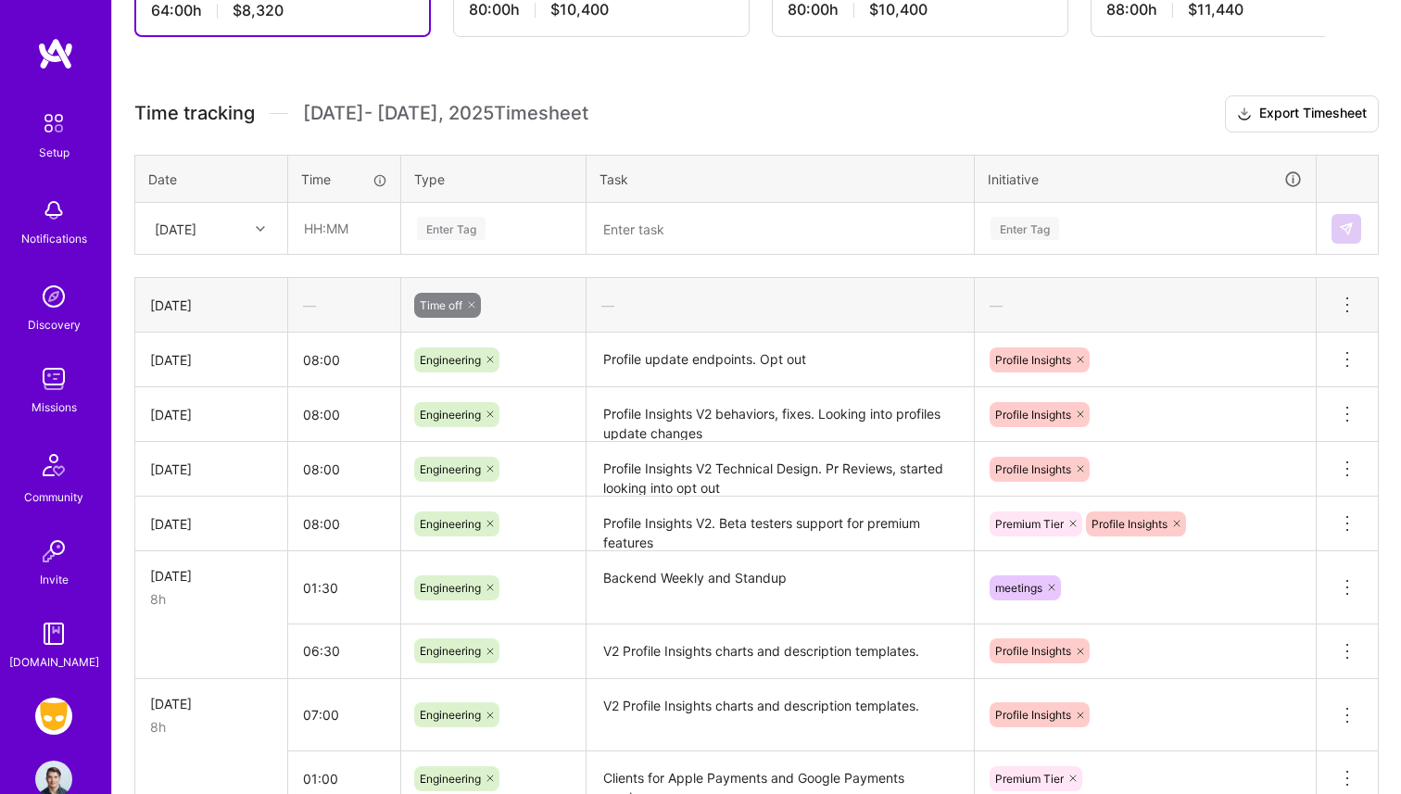
drag, startPoint x: 147, startPoint y: 306, endPoint x: 240, endPoint y: 305, distance: 92.7
click at [240, 306] on td "[DATE]" at bounding box center [211, 305] width 153 height 55
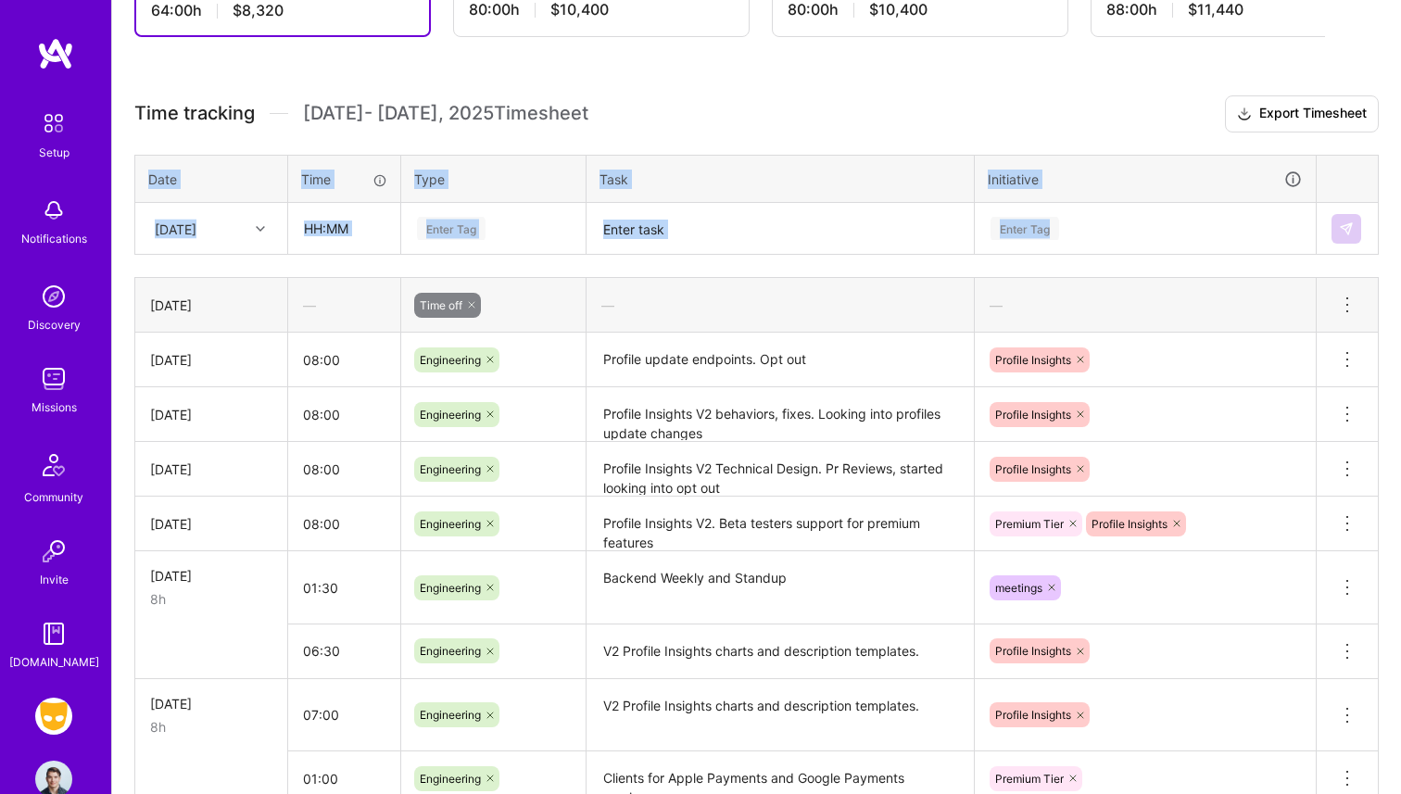
drag, startPoint x: 132, startPoint y: 225, endPoint x: 1157, endPoint y: 241, distance: 1025.2
click at [1157, 241] on div "Active Sep 16 - Sep 30, 2025 64:00 h $8,320 Paid Out Sep 1 - Sep 15, 2025 80:00…" at bounding box center [756, 468] width 1289 height 1178
drag, startPoint x: 132, startPoint y: 104, endPoint x: 668, endPoint y: 107, distance: 536.6
click at [668, 108] on div "Active Sep 16 - Sep 30, 2025 64:00 h $8,320 Paid Out Sep 1 - Sep 15, 2025 80:00…" at bounding box center [756, 468] width 1289 height 1178
drag, startPoint x: 136, startPoint y: 181, endPoint x: 1151, endPoint y: 175, distance: 1014.9
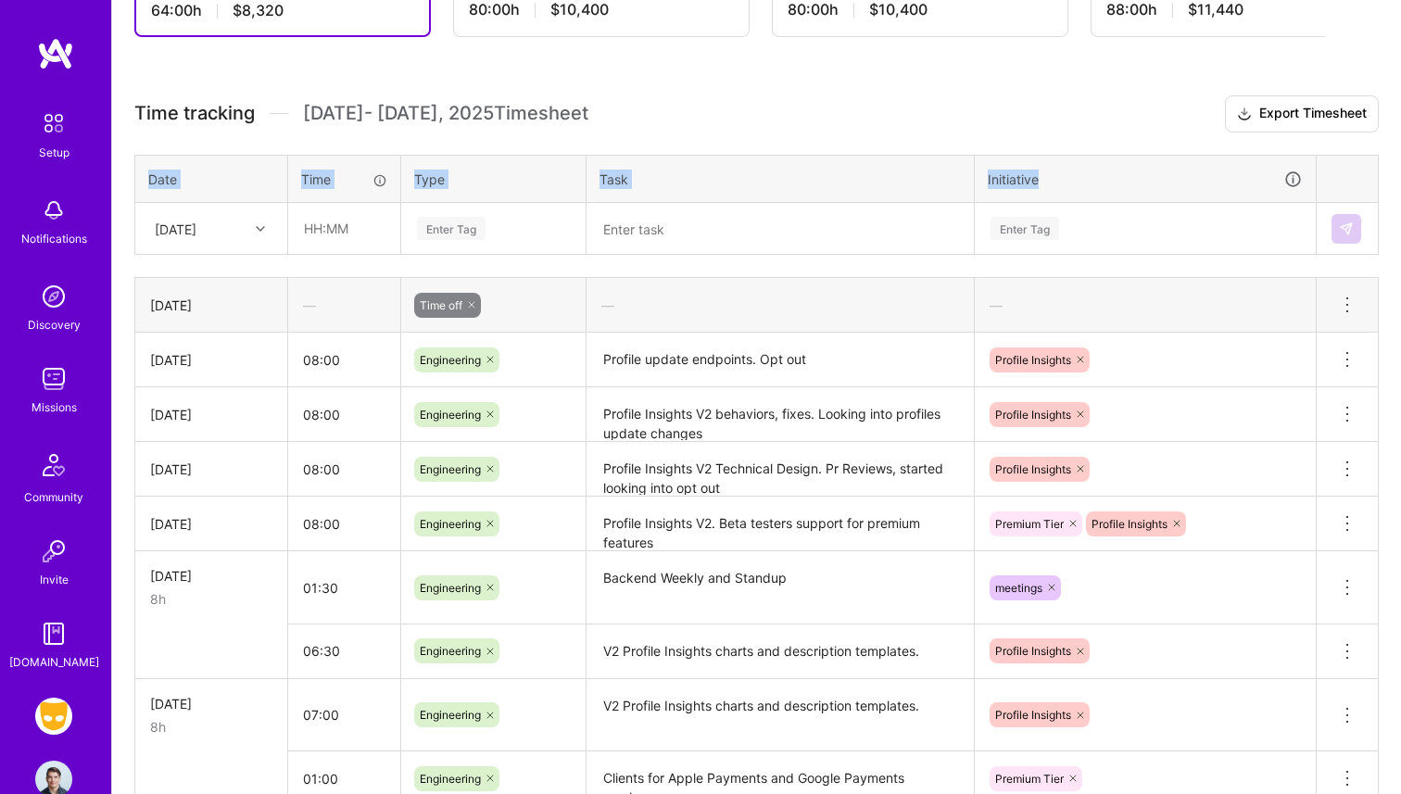
click at [1151, 175] on tr "Date Time Type Task Initiative" at bounding box center [757, 179] width 1244 height 48
click at [1353, 176] on th at bounding box center [1348, 179] width 62 height 48
drag, startPoint x: 1356, startPoint y: 177, endPoint x: 161, endPoint y: 163, distance: 1194.7
click at [161, 163] on tr "Date Time Type Task Initiative" at bounding box center [757, 179] width 1244 height 48
click at [223, 137] on div "Time tracking Sep 16 - Sep 30 , 2025 Timesheet Export Timesheet Date Time Type …" at bounding box center [756, 530] width 1245 height 870
